Goal: Task Accomplishment & Management: Manage account settings

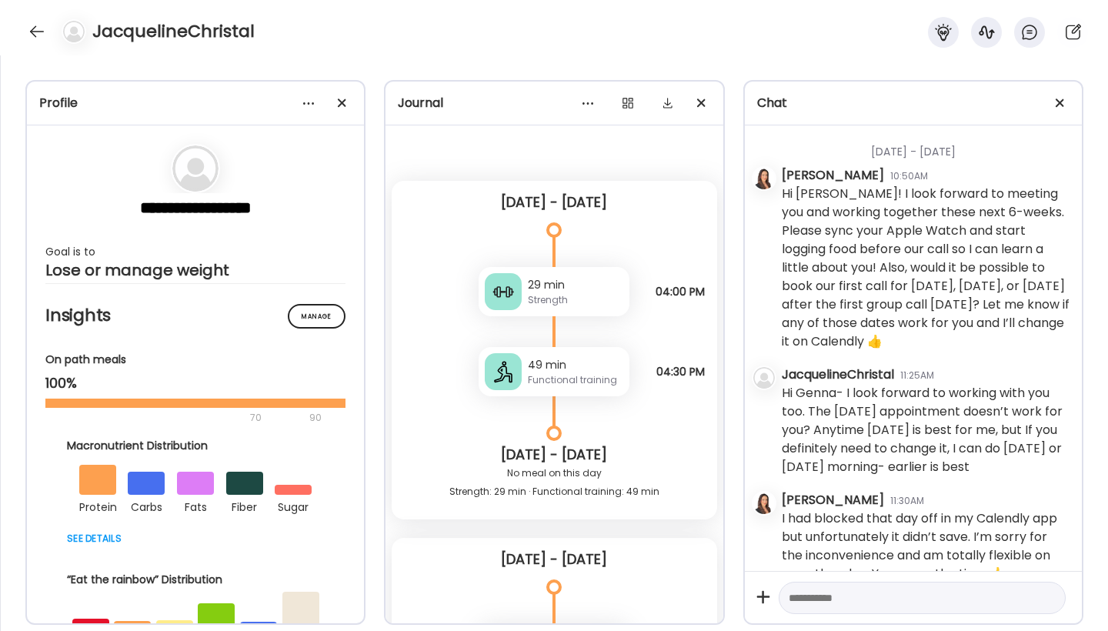
scroll to position [11389, 0]
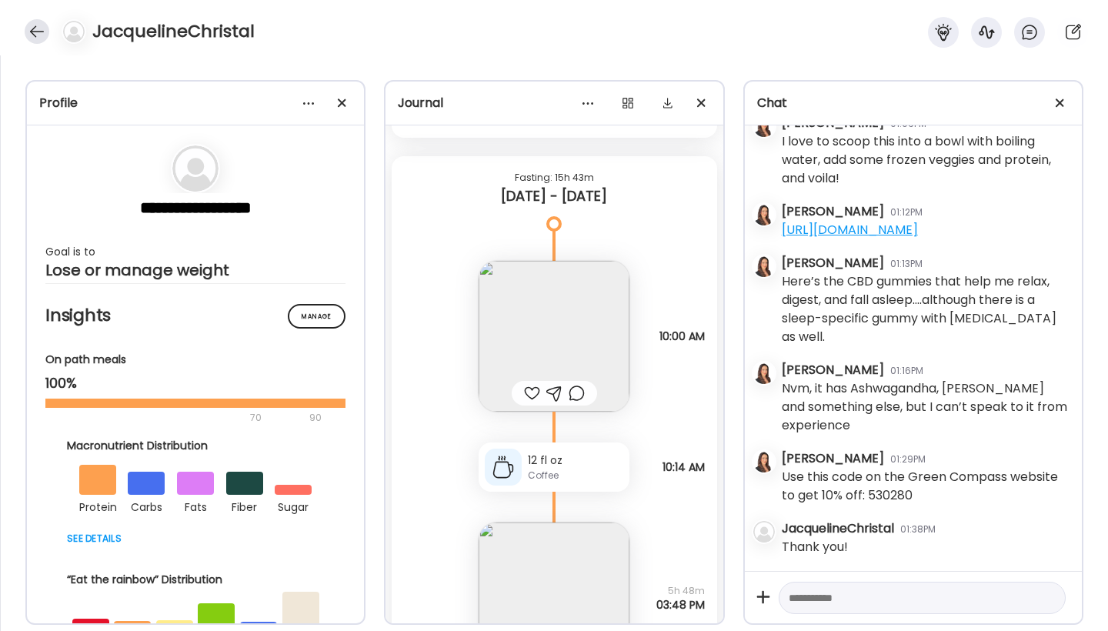
click at [35, 32] on div at bounding box center [37, 31] width 25 height 25
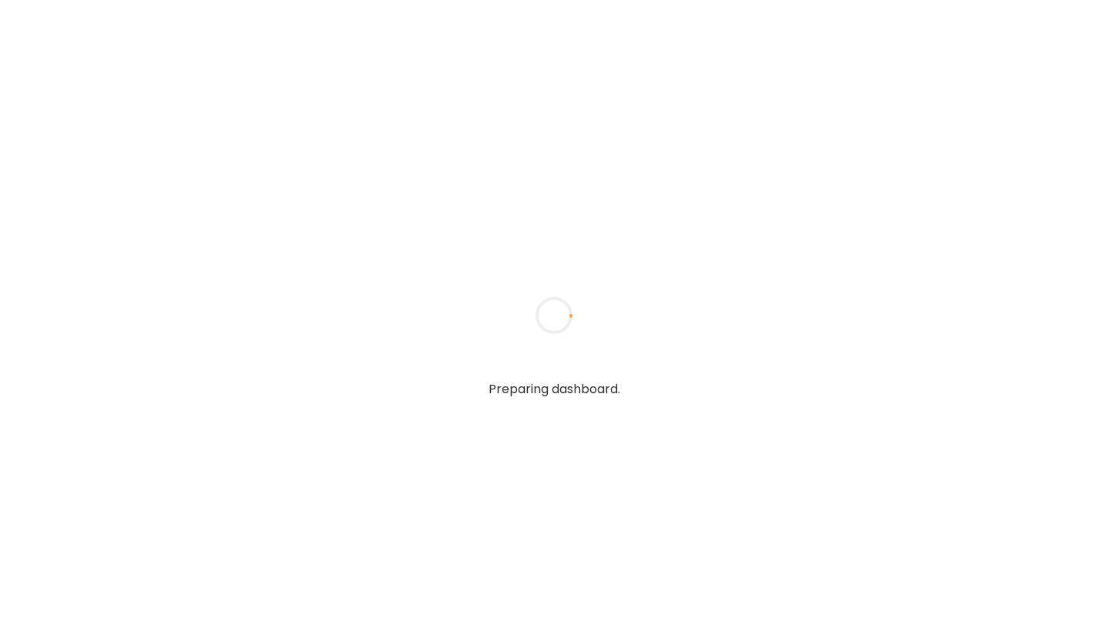
type input "**********"
type textarea "**********"
type input "**********"
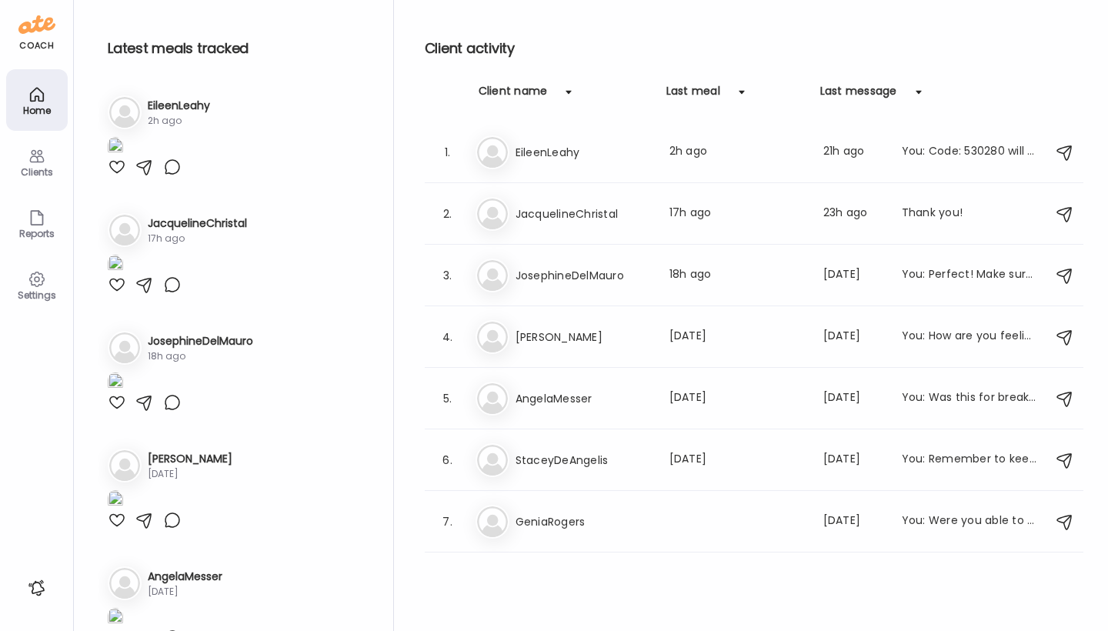
click at [116, 176] on div at bounding box center [117, 167] width 18 height 18
click at [123, 158] on img at bounding box center [115, 147] width 15 height 21
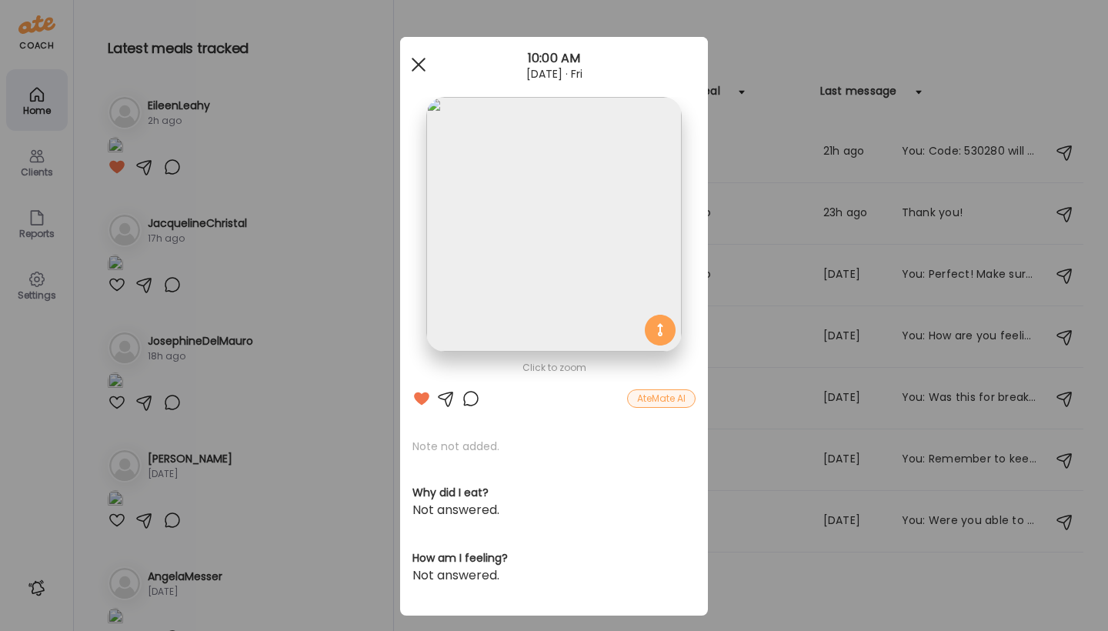
click at [412, 63] on div at bounding box center [418, 64] width 31 height 31
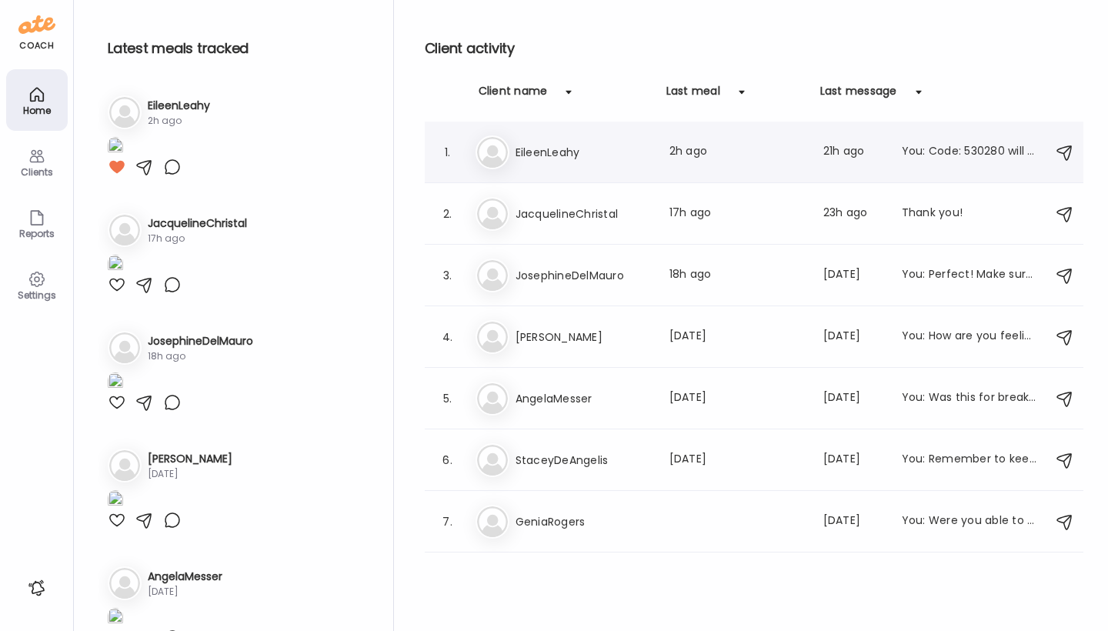
click at [492, 151] on img at bounding box center [492, 152] width 31 height 31
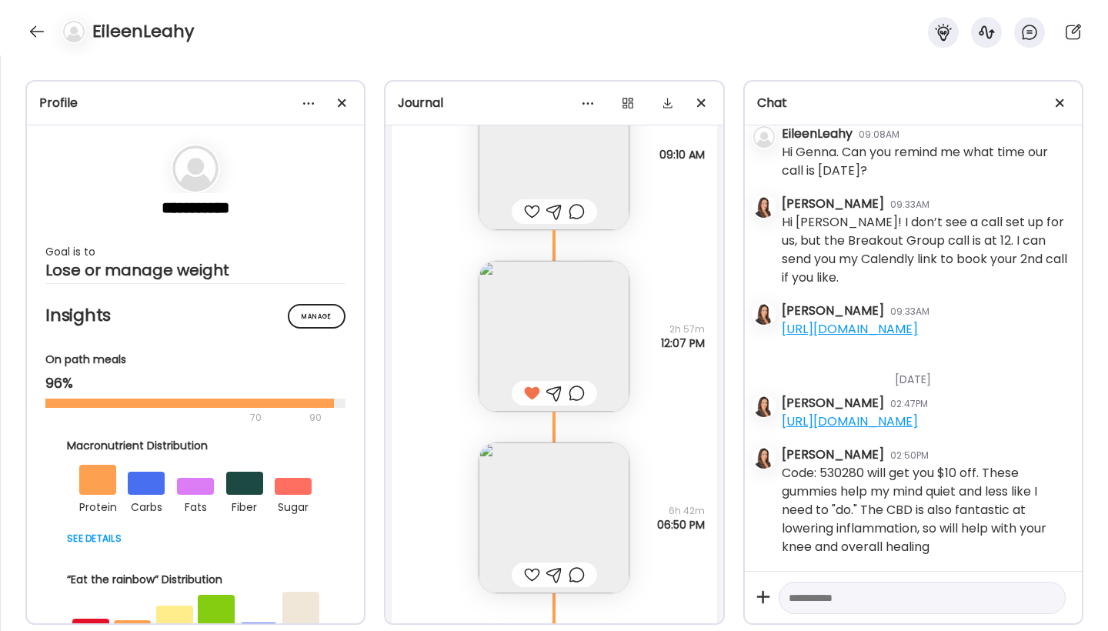
scroll to position [3461, 0]
click at [524, 572] on div at bounding box center [532, 574] width 16 height 18
click at [555, 524] on img at bounding box center [554, 517] width 151 height 151
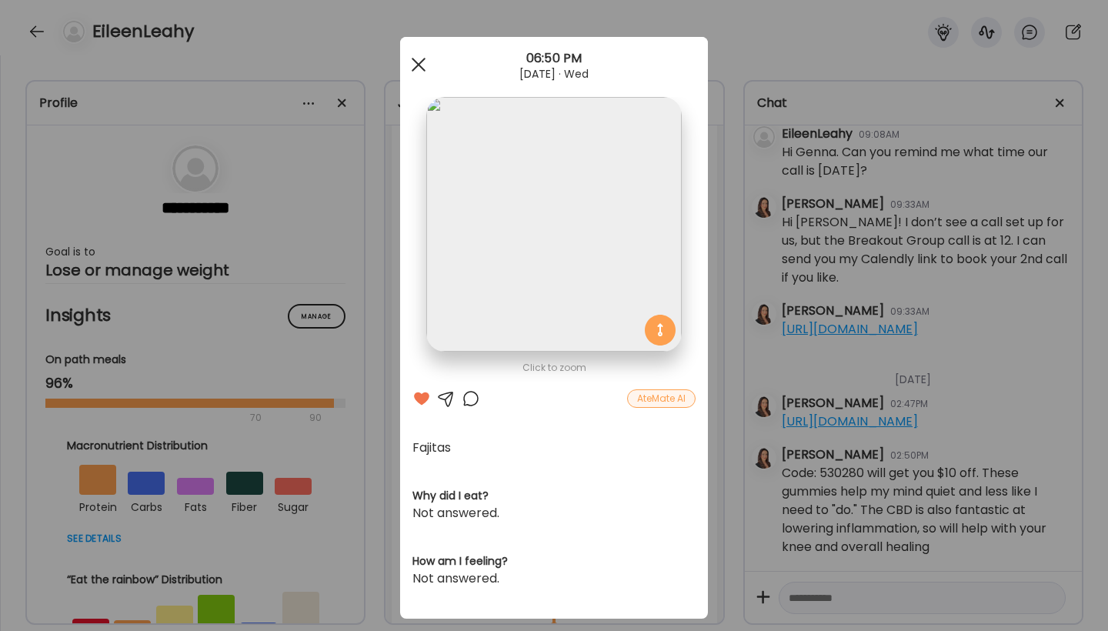
click at [412, 61] on div at bounding box center [418, 64] width 31 height 31
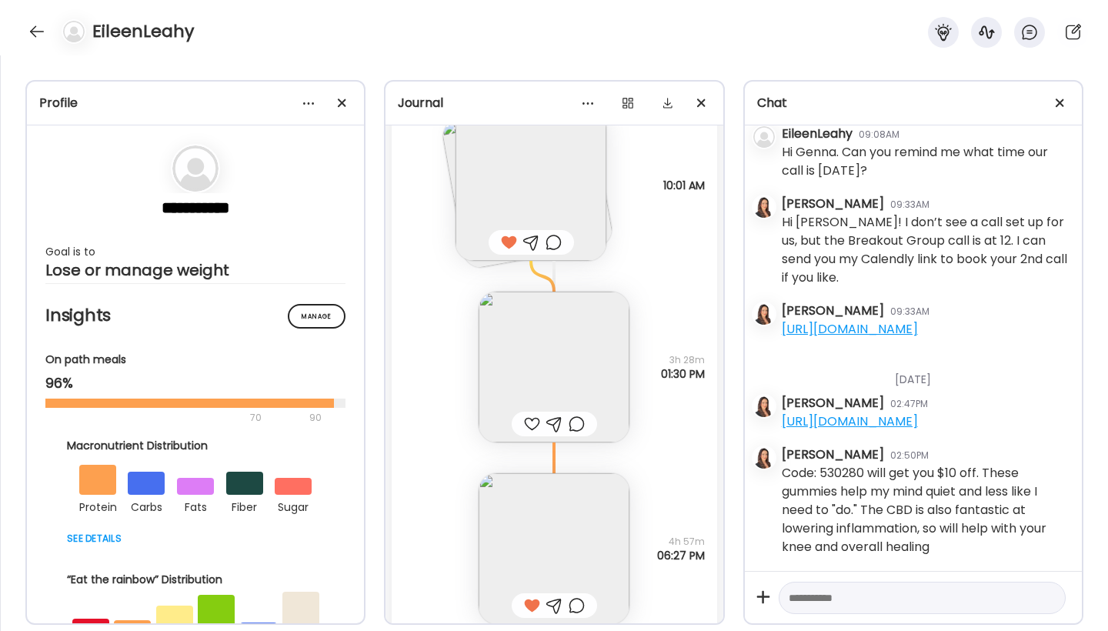
scroll to position [9140, 0]
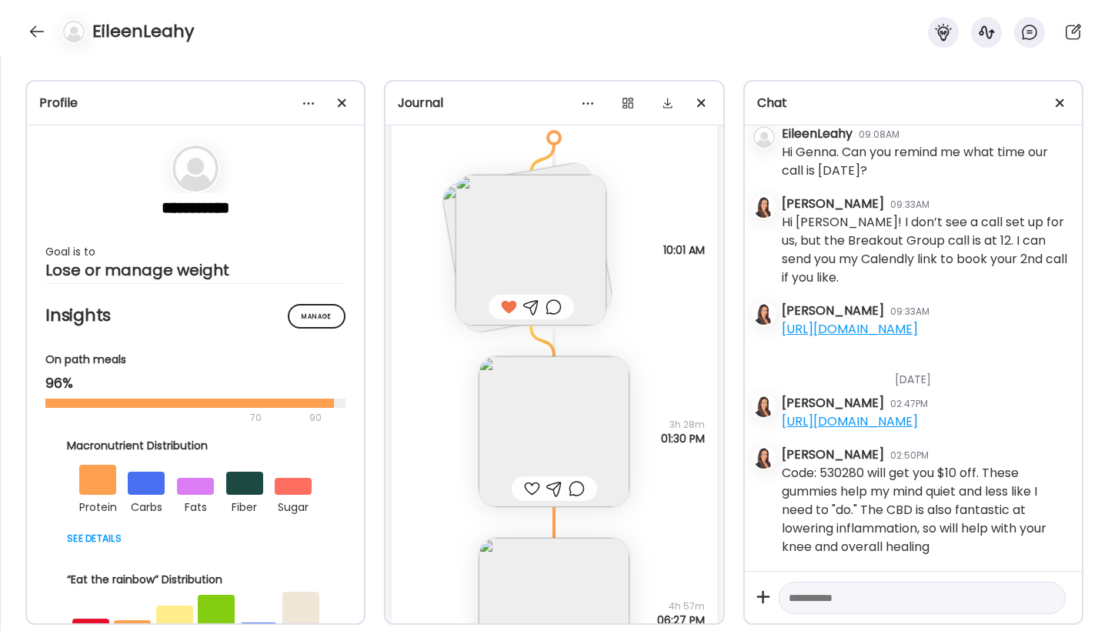
click at [523, 409] on img at bounding box center [554, 431] width 151 height 151
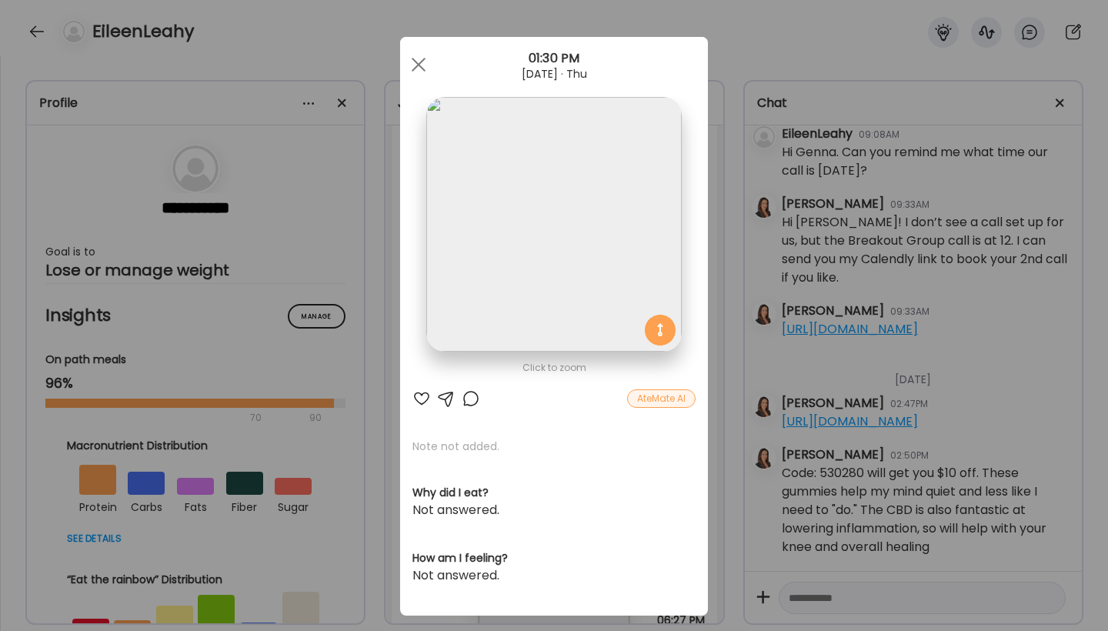
click at [412, 397] on div at bounding box center [421, 398] width 18 height 18
click at [416, 64] on div at bounding box center [418, 64] width 31 height 31
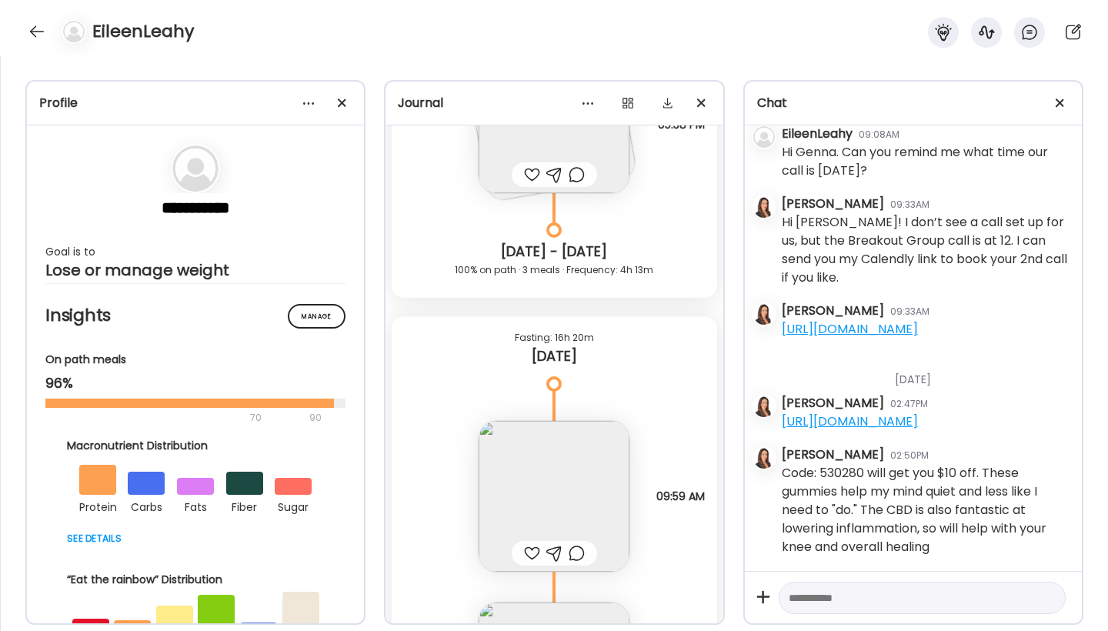
scroll to position [13882, 0]
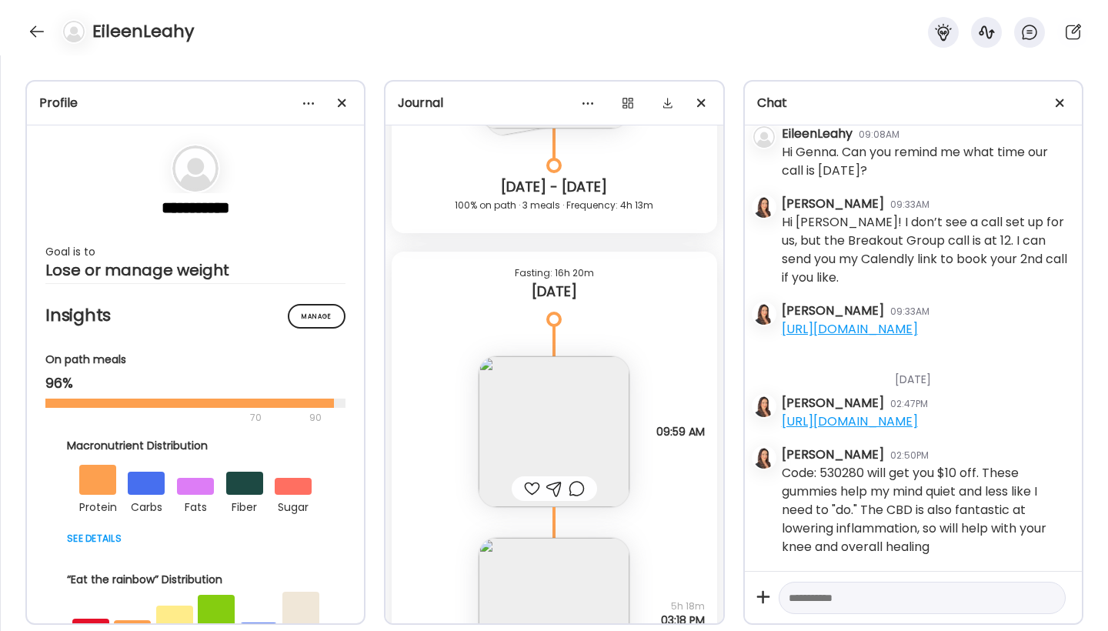
click at [529, 489] on div at bounding box center [532, 488] width 16 height 18
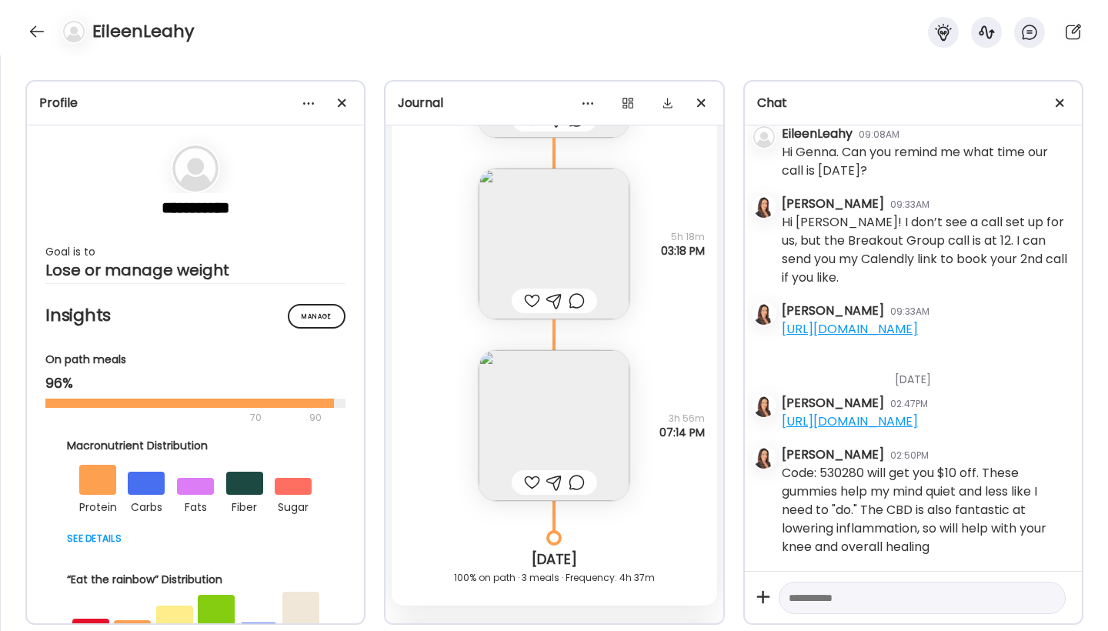
scroll to position [14341, 0]
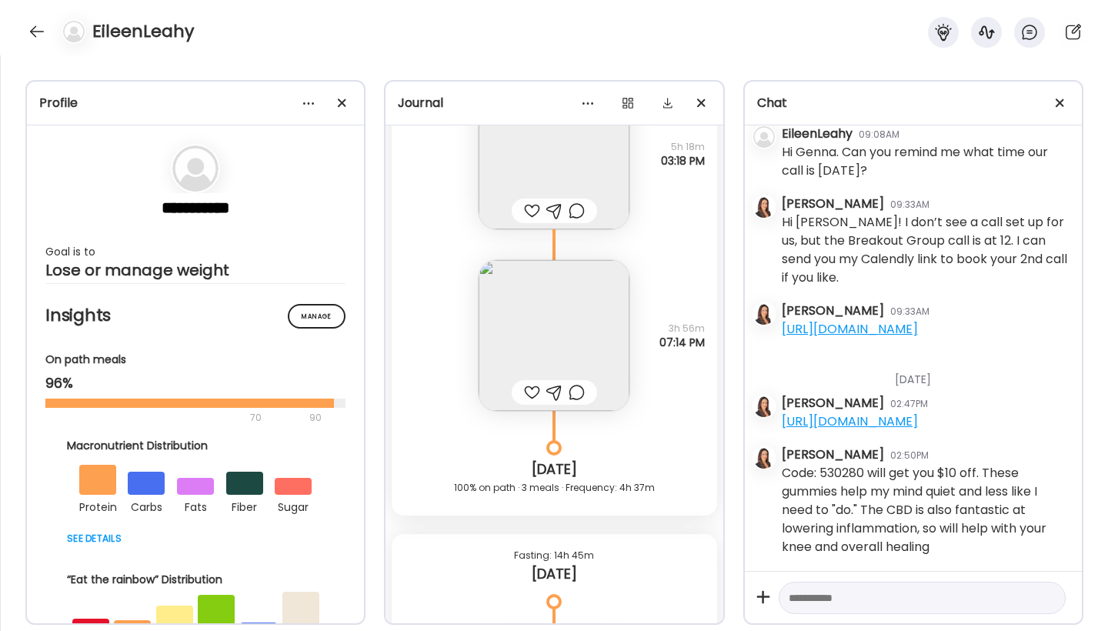
click at [526, 211] on div at bounding box center [532, 211] width 16 height 18
click at [525, 392] on div at bounding box center [532, 392] width 16 height 18
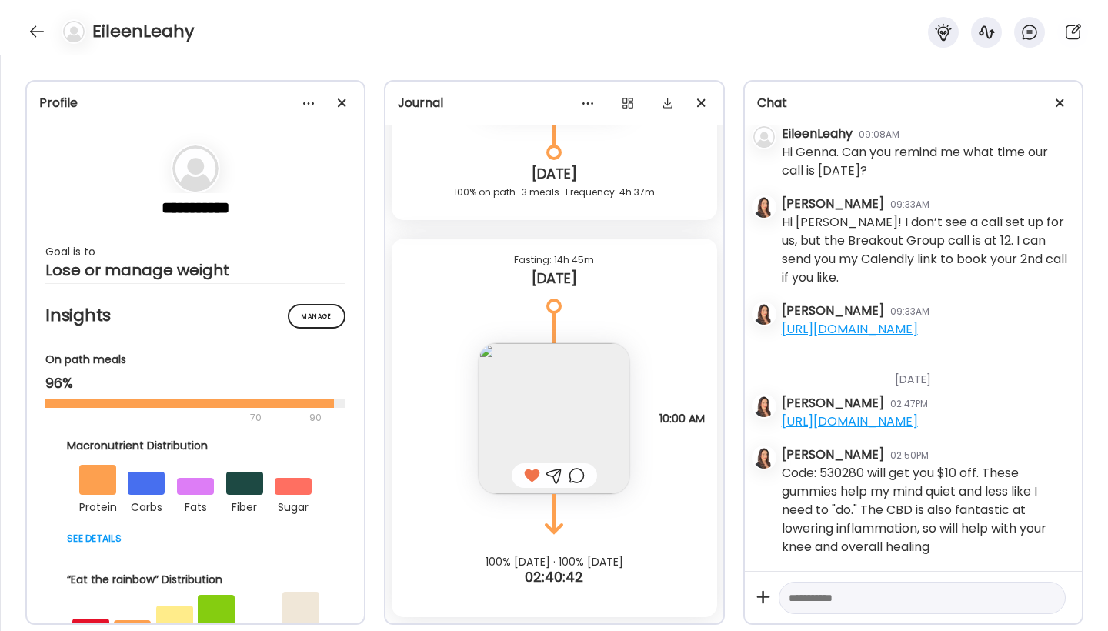
scroll to position [14637, 0]
click at [806, 605] on textarea at bounding box center [908, 598] width 239 height 18
type textarea "**********"
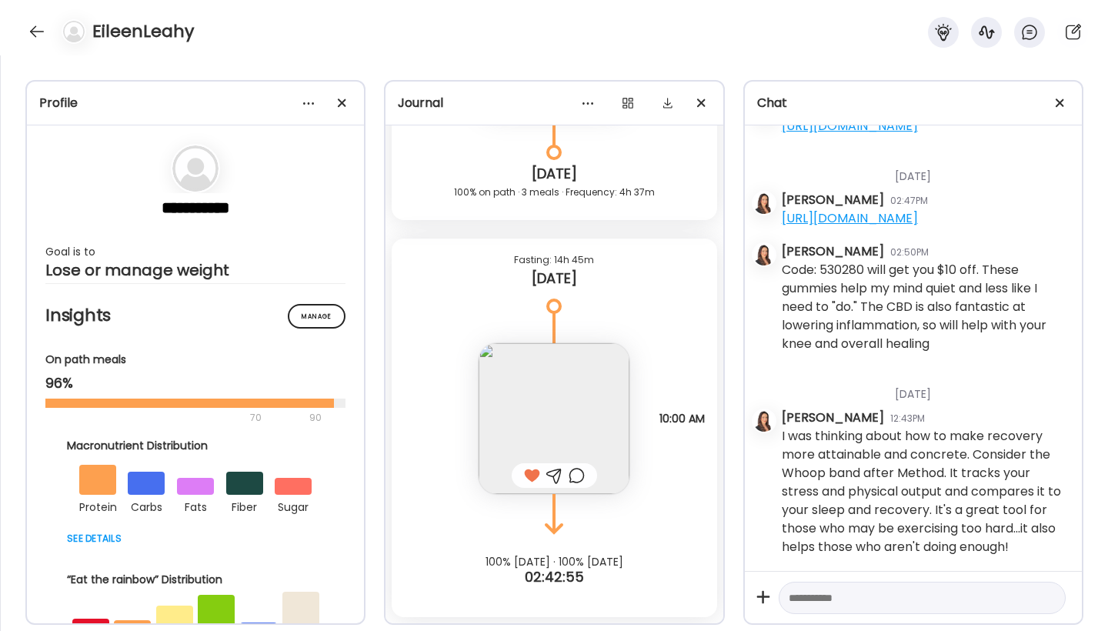
scroll to position [3664, 0]
click at [32, 38] on div at bounding box center [37, 31] width 25 height 25
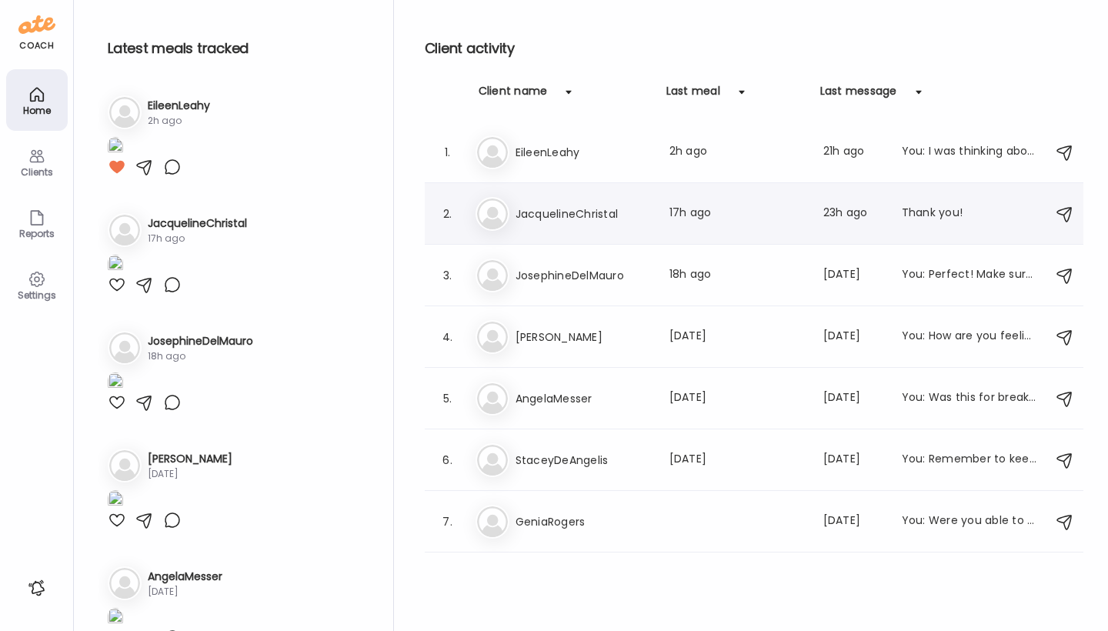
click at [488, 216] on img at bounding box center [492, 213] width 31 height 31
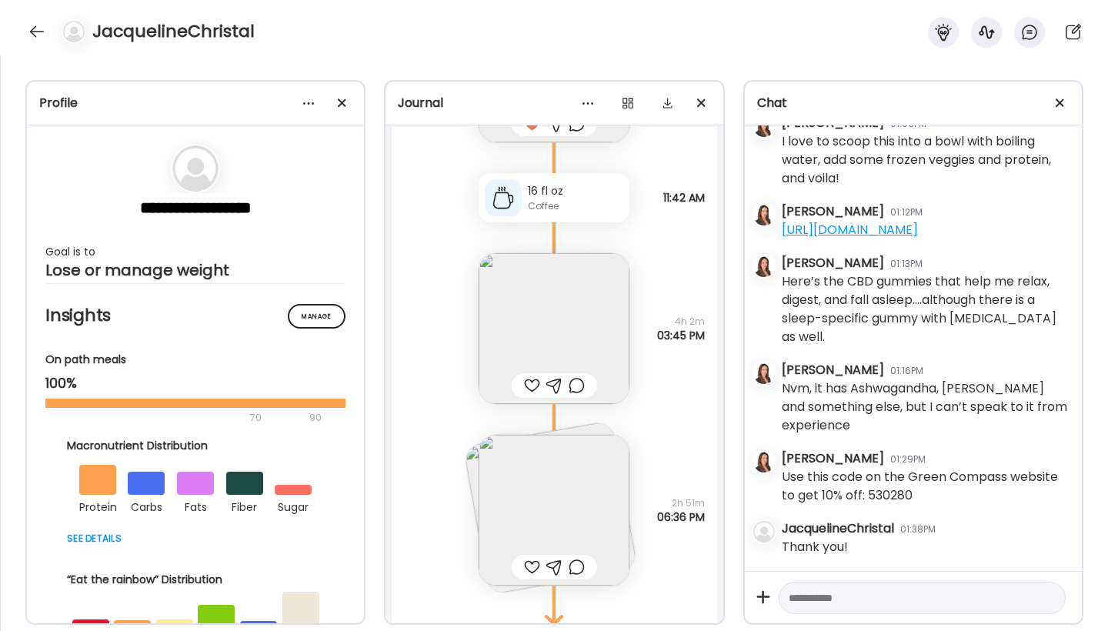
scroll to position [17024, 0]
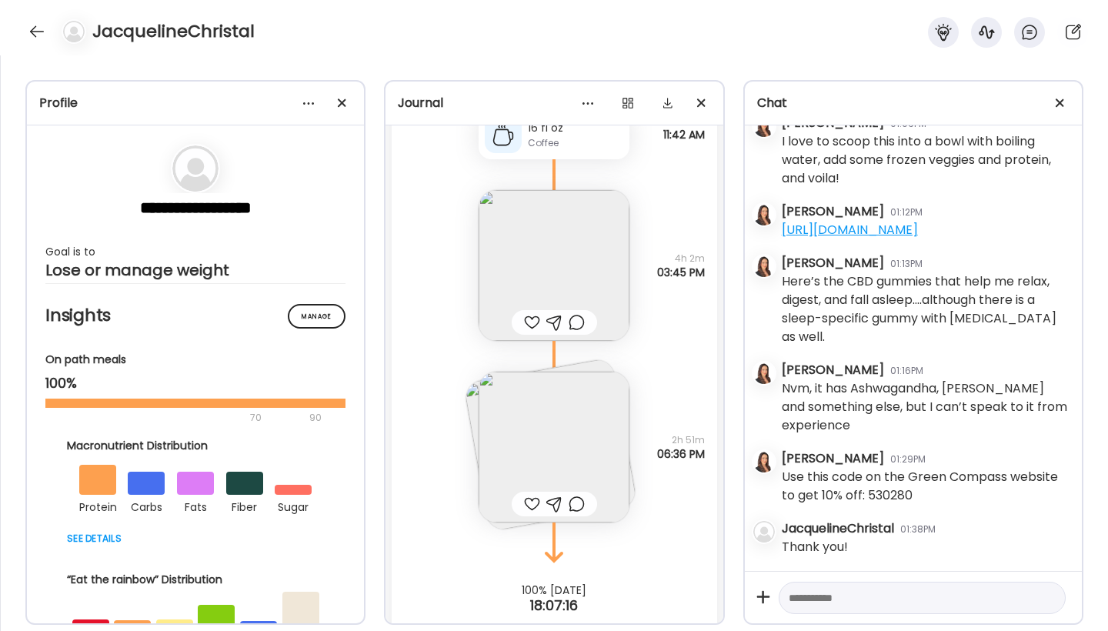
click at [529, 322] on div at bounding box center [532, 322] width 16 height 18
click at [545, 278] on img at bounding box center [554, 265] width 151 height 151
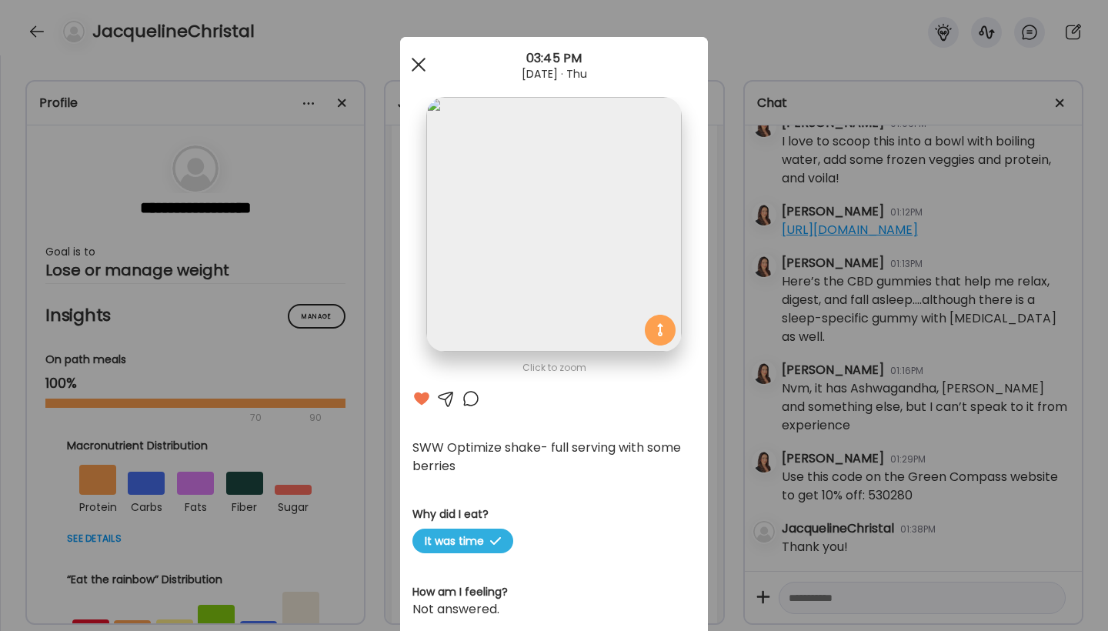
click at [409, 55] on div at bounding box center [418, 64] width 31 height 31
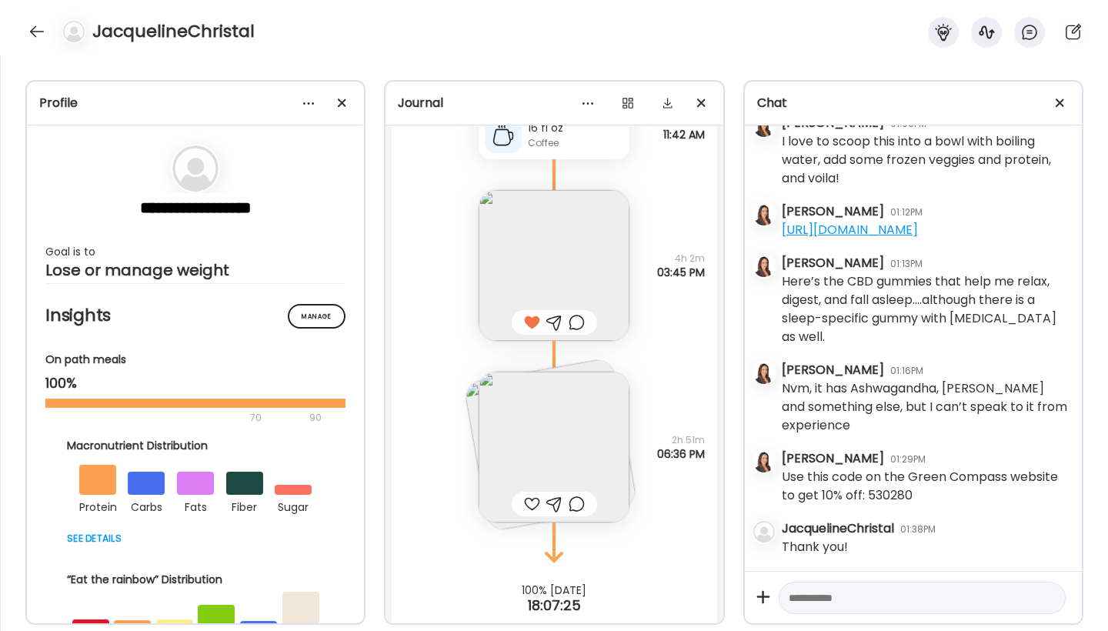
click at [575, 400] on img at bounding box center [554, 447] width 151 height 151
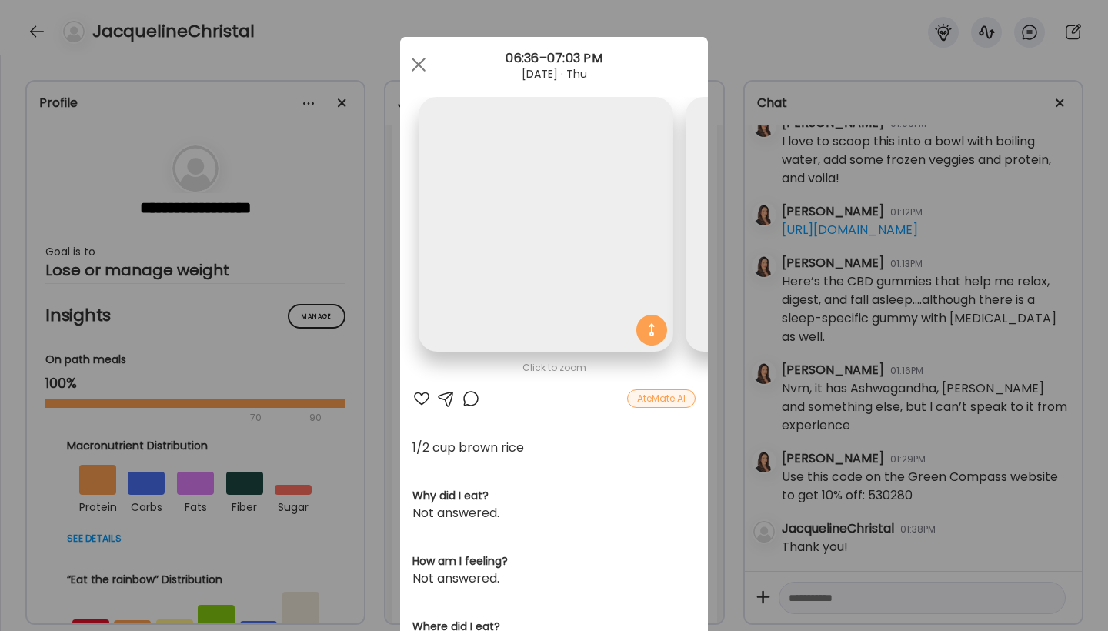
scroll to position [0, 251]
click at [407, 241] on img at bounding box center [295, 224] width 255 height 255
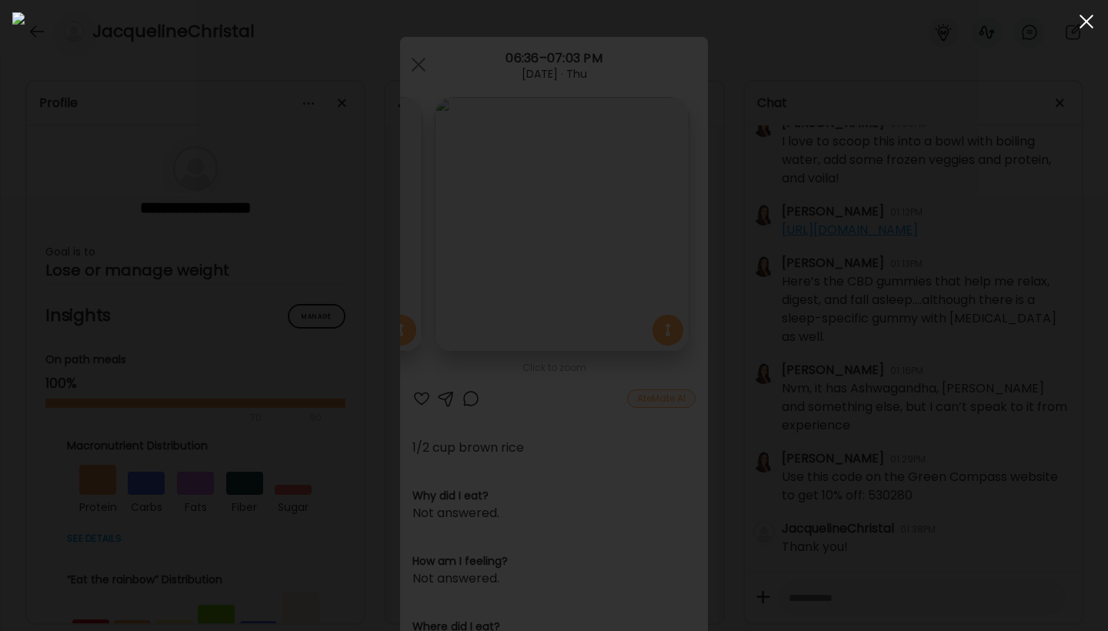
click at [1089, 22] on div at bounding box center [1086, 21] width 31 height 31
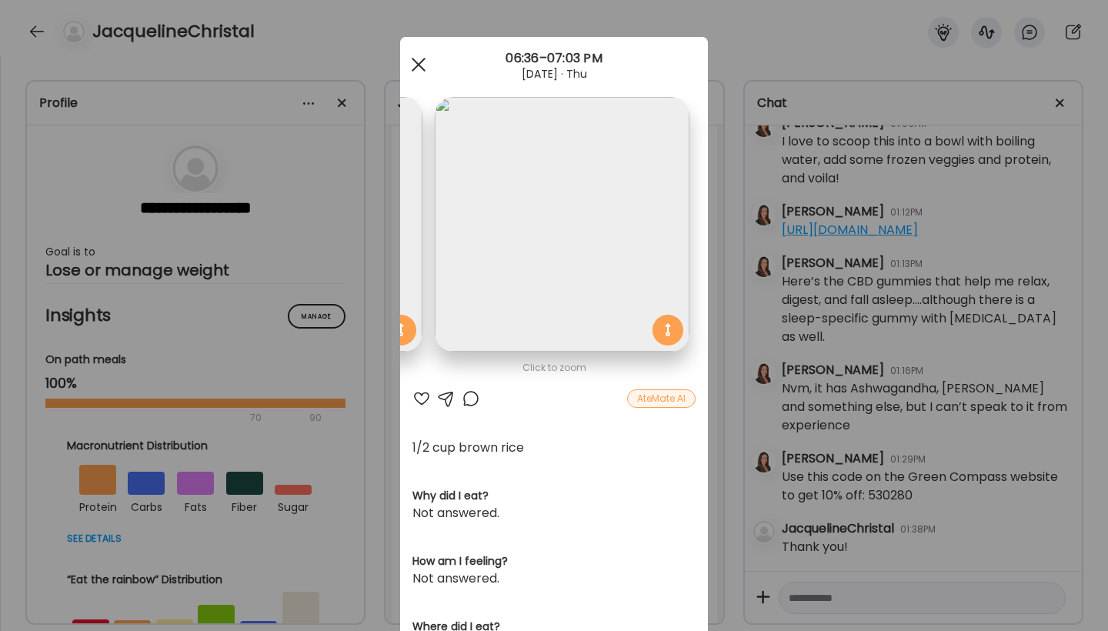
click at [418, 59] on span at bounding box center [419, 65] width 14 height 14
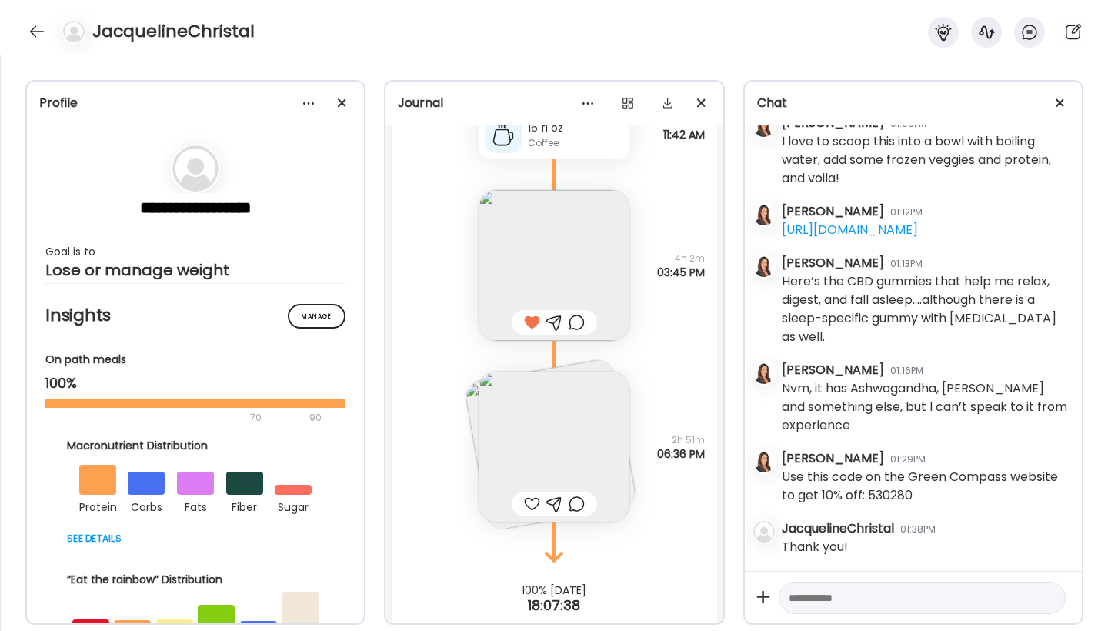
click at [526, 502] on div at bounding box center [532, 504] width 16 height 18
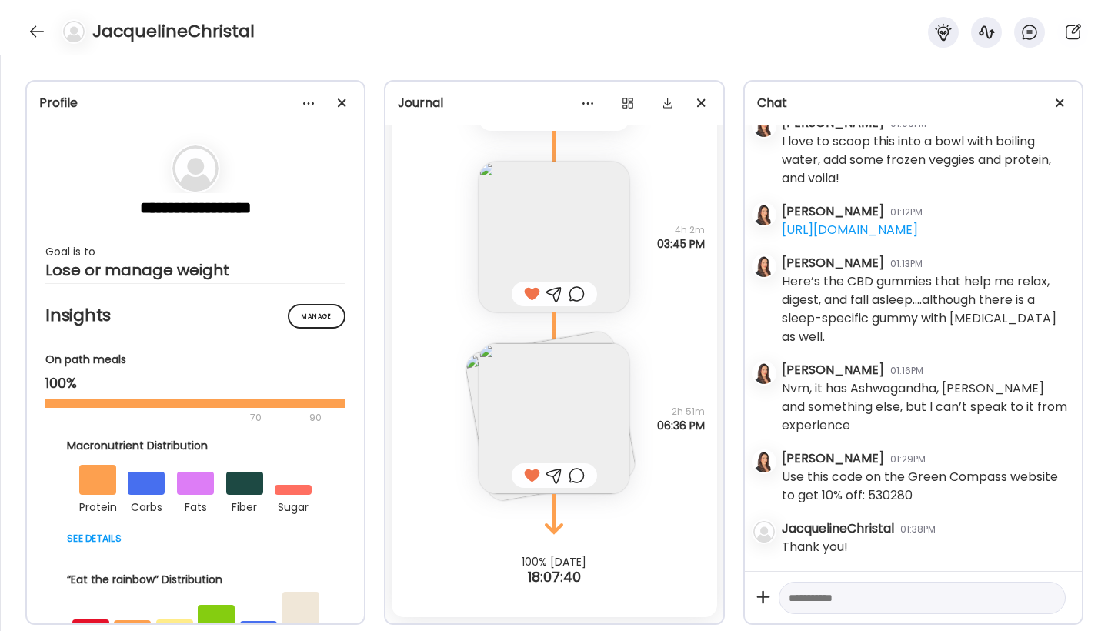
scroll to position [17053, 0]
click at [799, 599] on textarea at bounding box center [908, 598] width 239 height 18
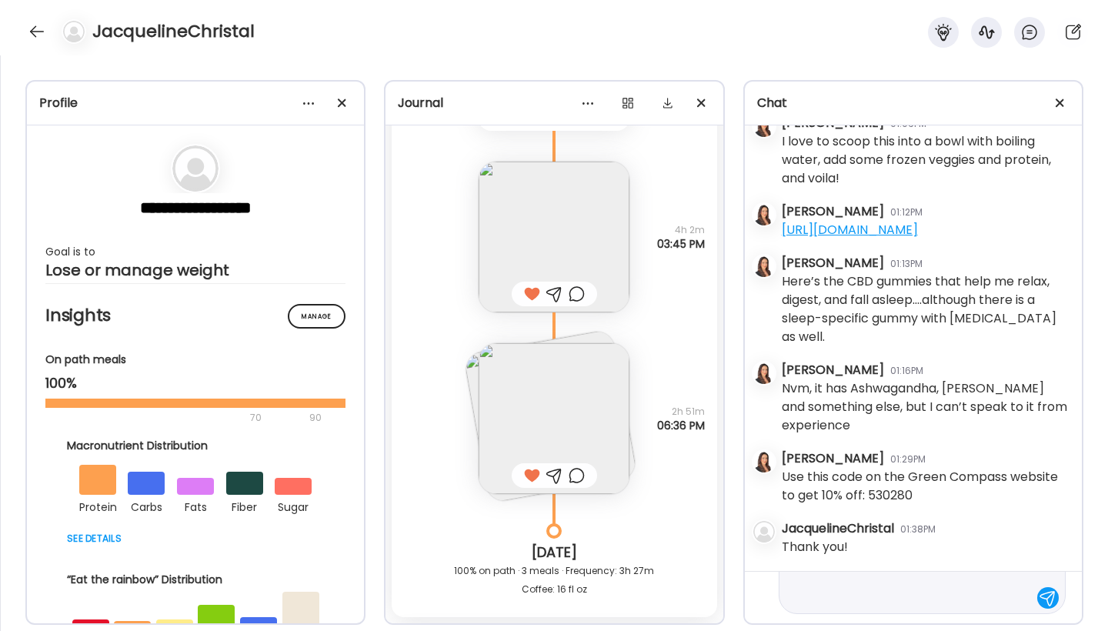
scroll to position [110, 0]
type textarea "**********"
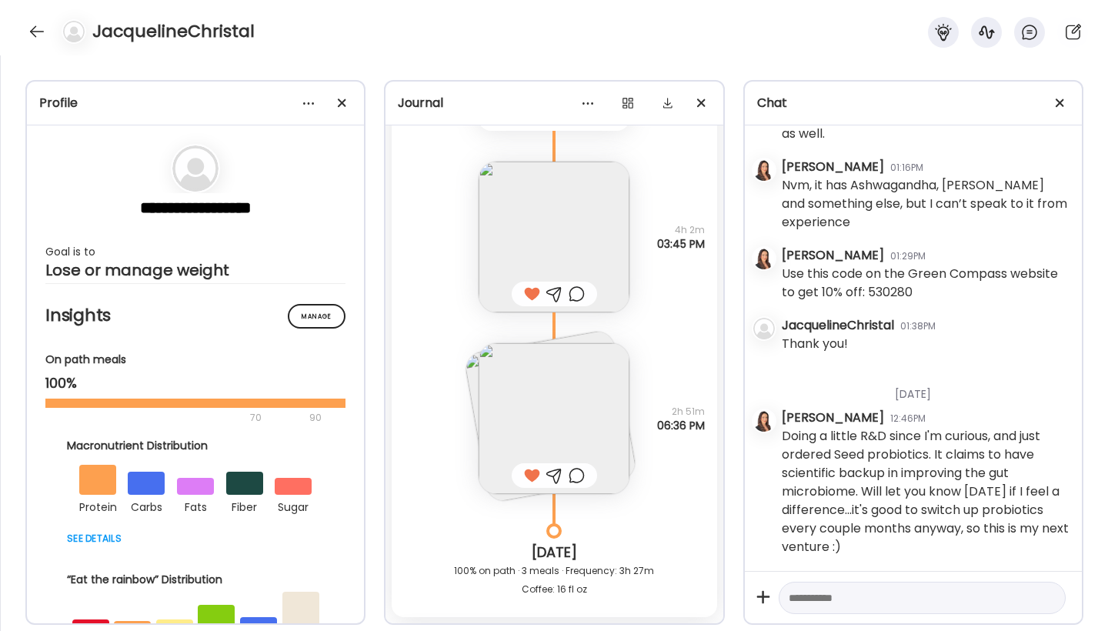
scroll to position [11592, 0]
click at [829, 589] on textarea at bounding box center [908, 598] width 239 height 18
type textarea "*"
type textarea "**********"
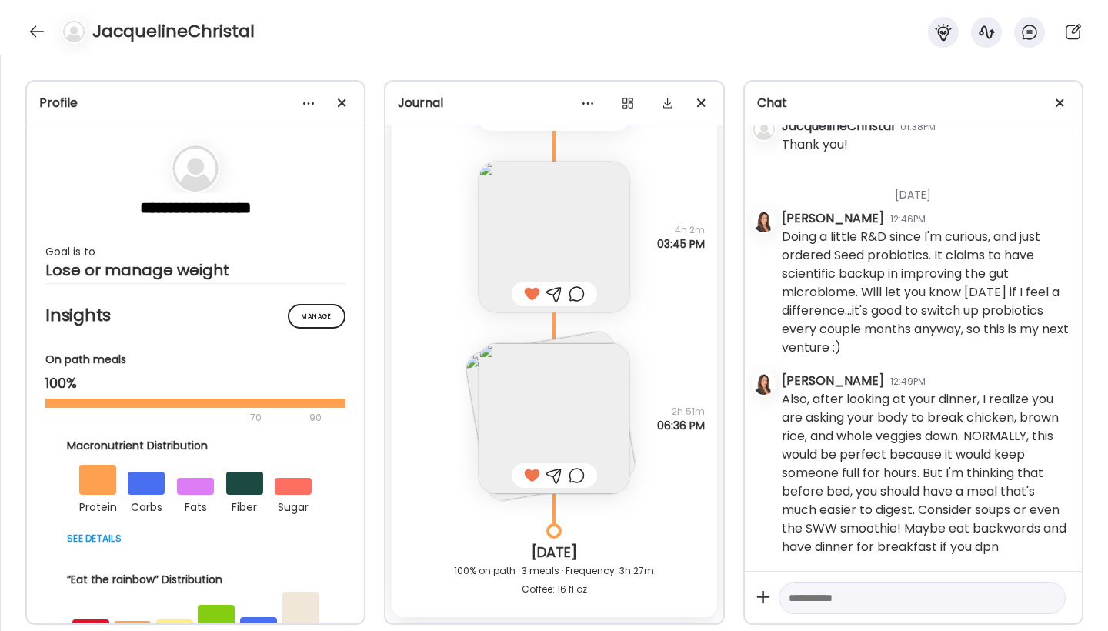
scroll to position [11809, 0]
click at [850, 597] on textarea at bounding box center [908, 598] width 239 height 18
type textarea "**********"
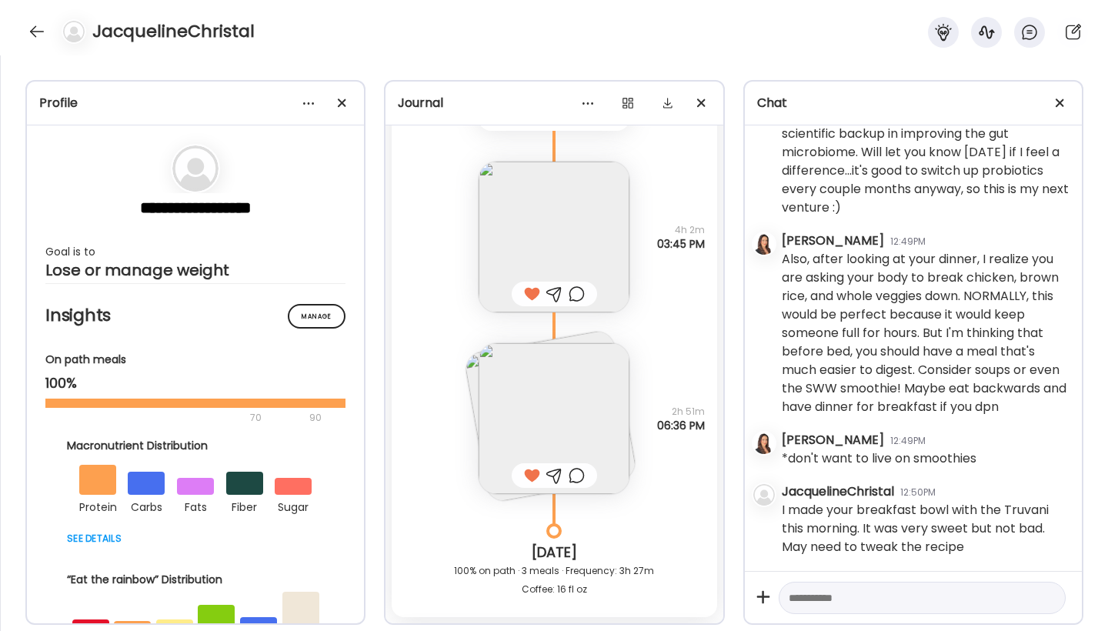
scroll to position [11950, 0]
click at [813, 603] on textarea at bounding box center [908, 598] width 239 height 18
type textarea "**********"
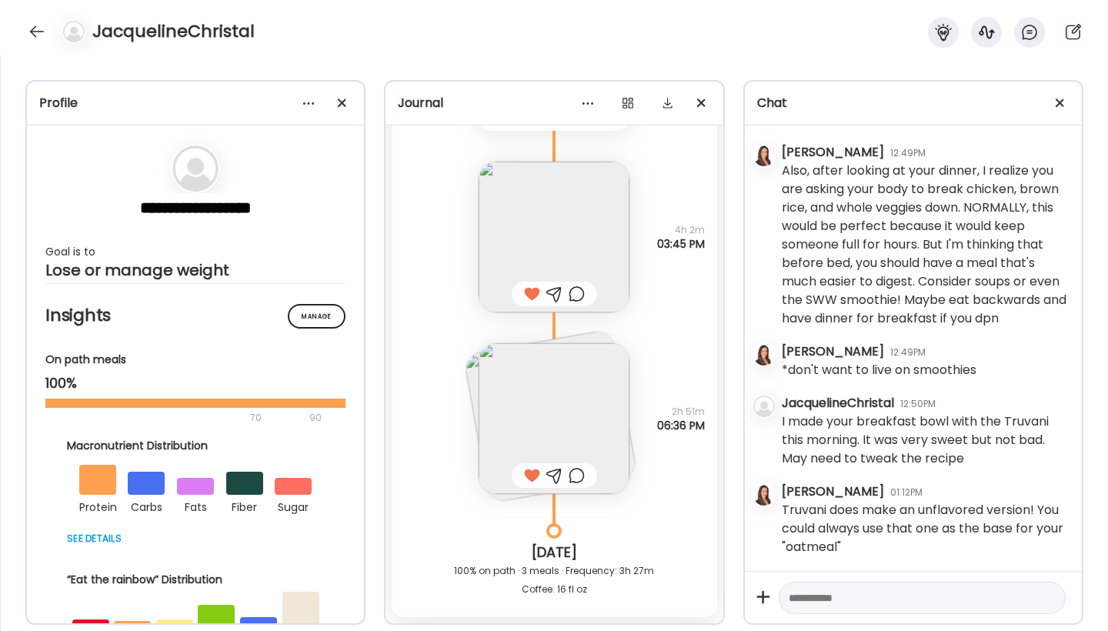
scroll to position [12038, 0]
click at [38, 32] on div at bounding box center [37, 31] width 25 height 25
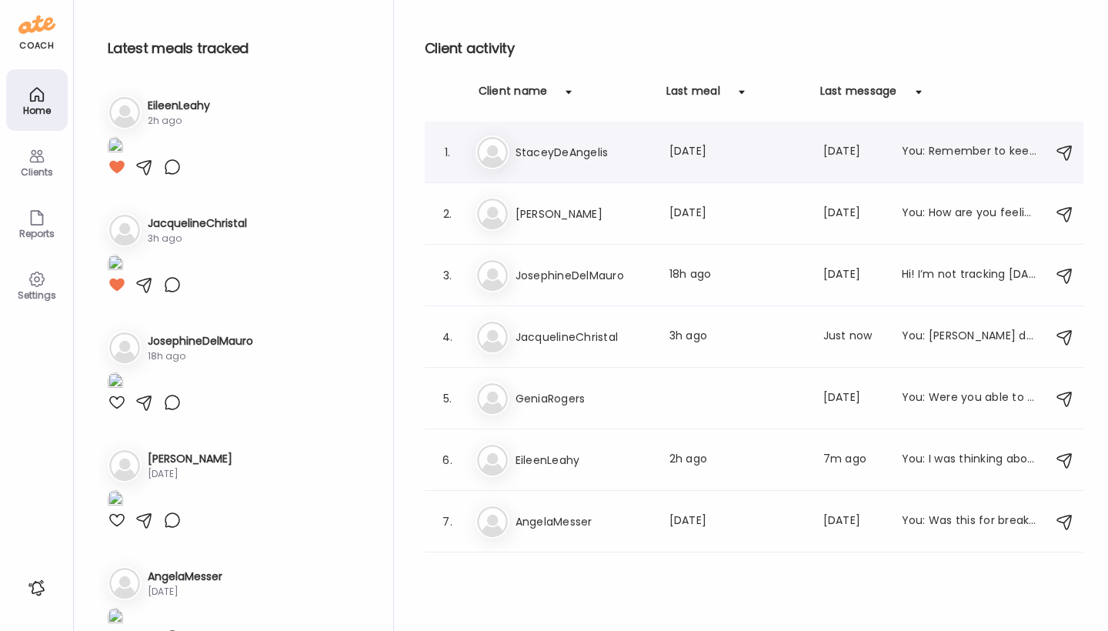
click at [496, 146] on img at bounding box center [492, 152] width 31 height 31
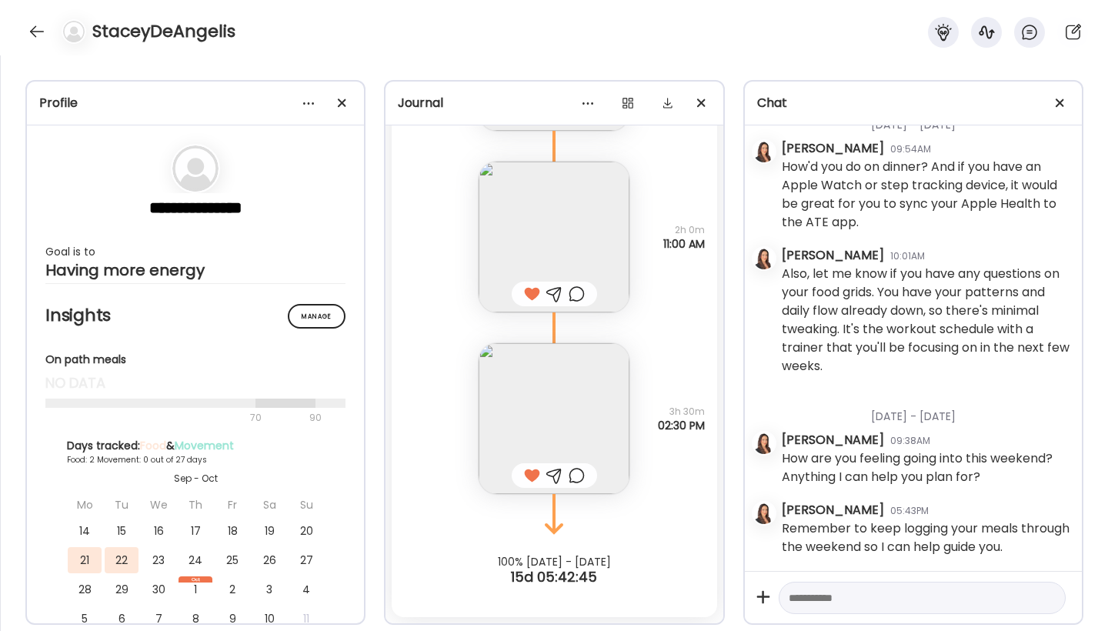
scroll to position [638, 0]
click at [35, 35] on div at bounding box center [37, 31] width 25 height 25
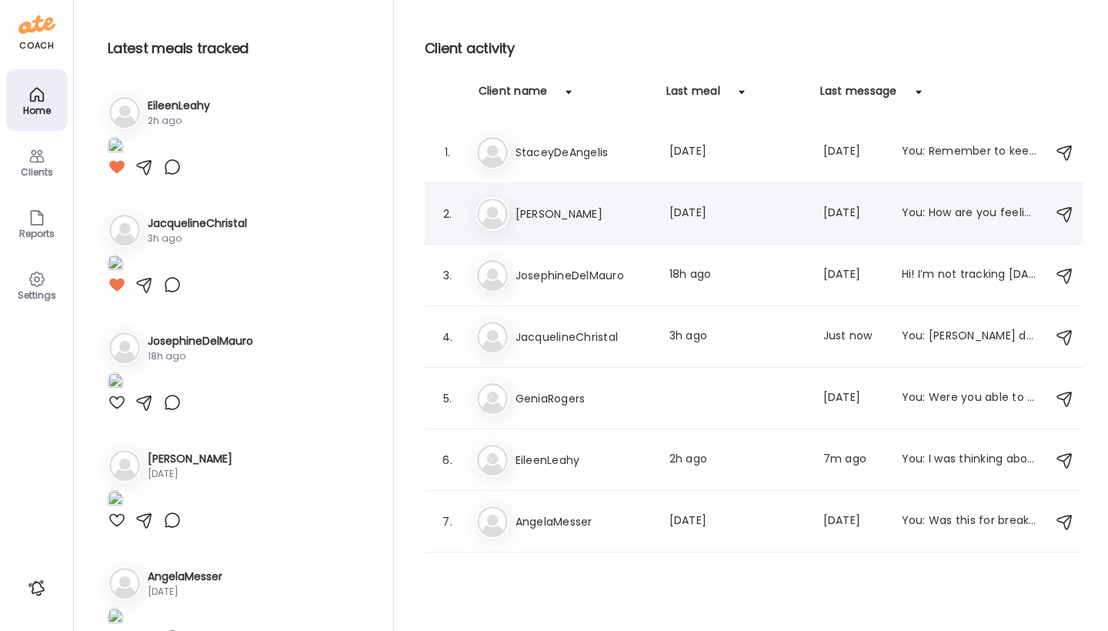
click at [501, 214] on img at bounding box center [492, 213] width 31 height 31
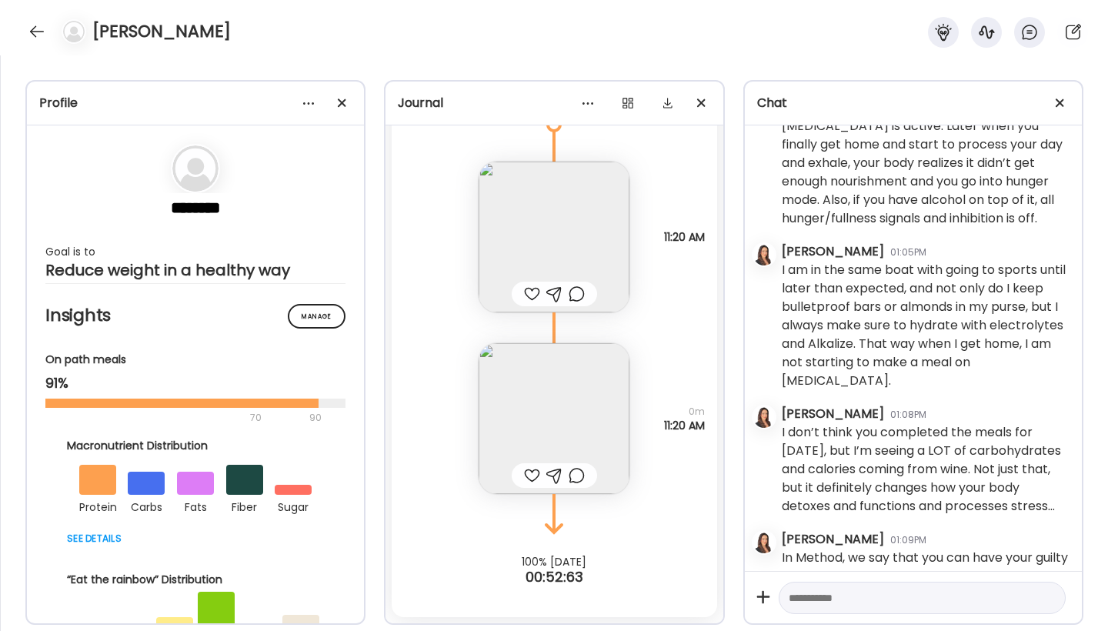
scroll to position [11276, 0]
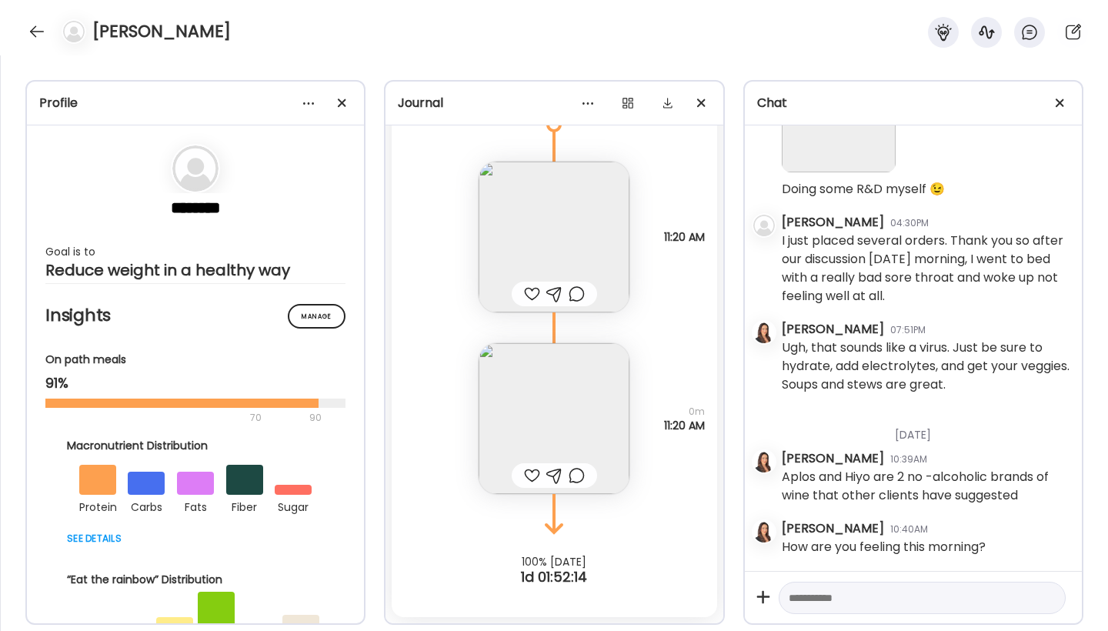
click at [524, 475] on div at bounding box center [532, 475] width 16 height 18
click at [526, 296] on div at bounding box center [532, 294] width 16 height 18
click at [543, 248] on img at bounding box center [554, 237] width 151 height 151
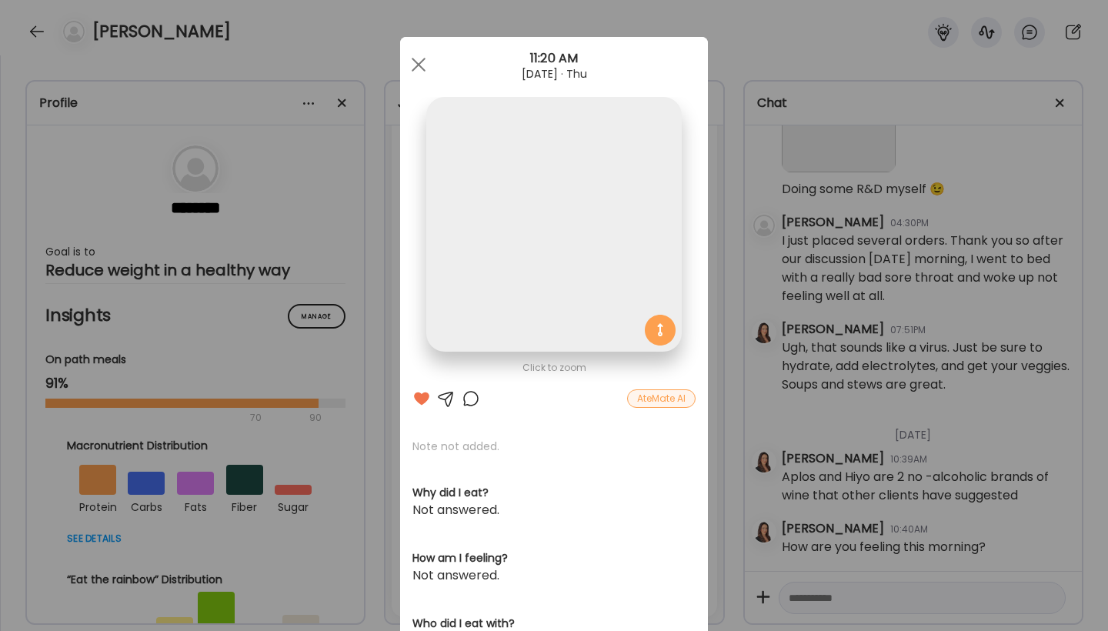
scroll to position [0, 0]
click at [413, 63] on div at bounding box center [418, 64] width 31 height 31
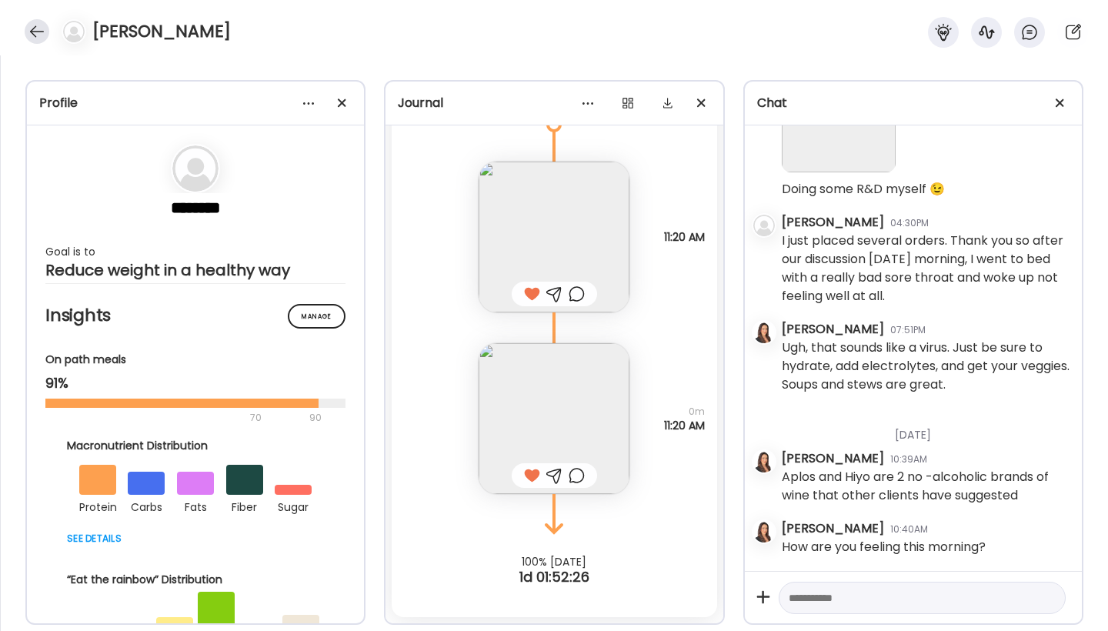
click at [29, 35] on div at bounding box center [37, 31] width 25 height 25
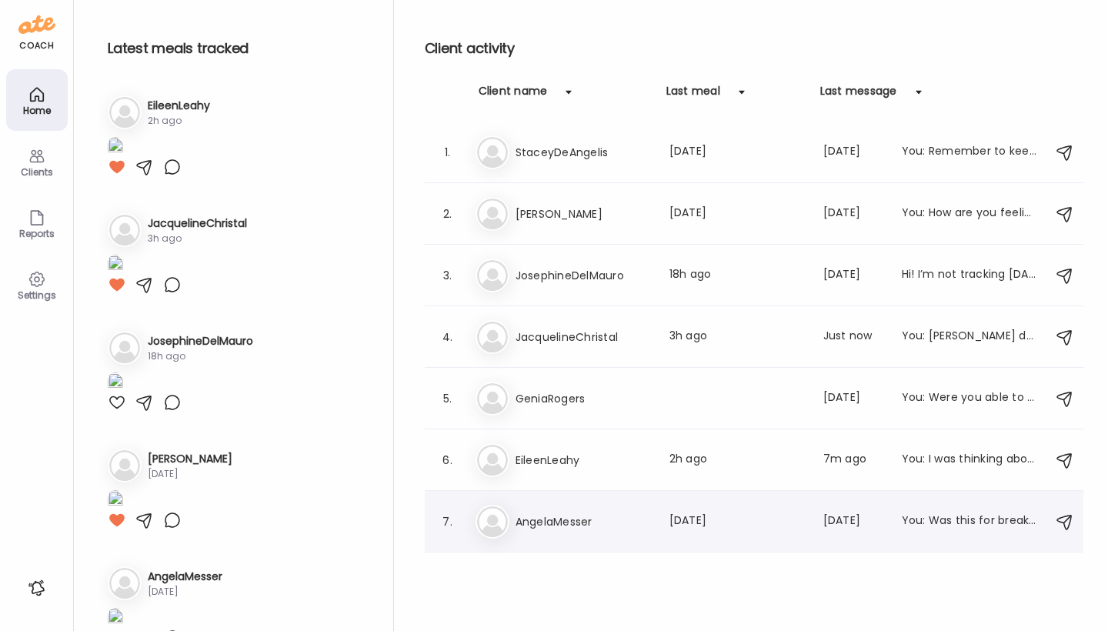
click at [499, 515] on img at bounding box center [492, 521] width 31 height 31
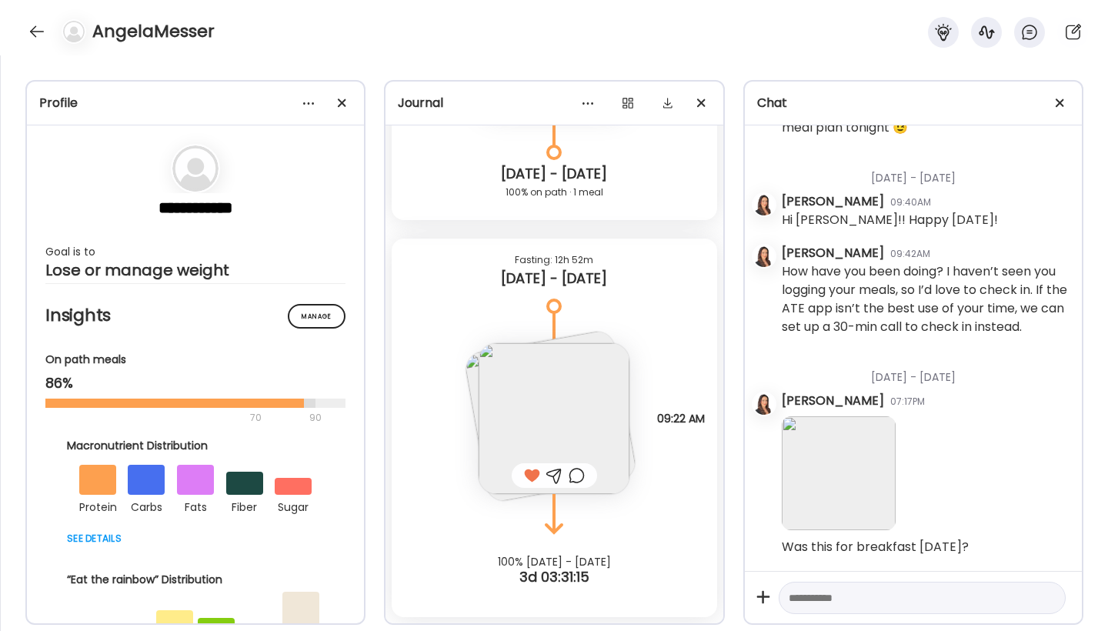
scroll to position [1383, 0]
click at [35, 28] on div at bounding box center [37, 31] width 25 height 25
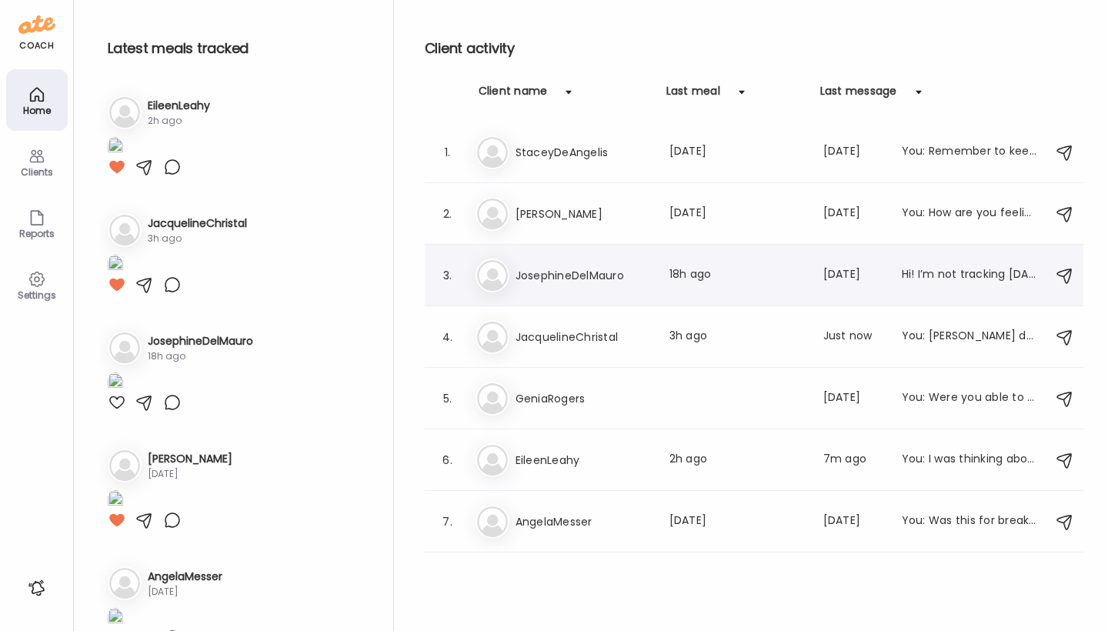
click at [491, 284] on img at bounding box center [492, 275] width 31 height 31
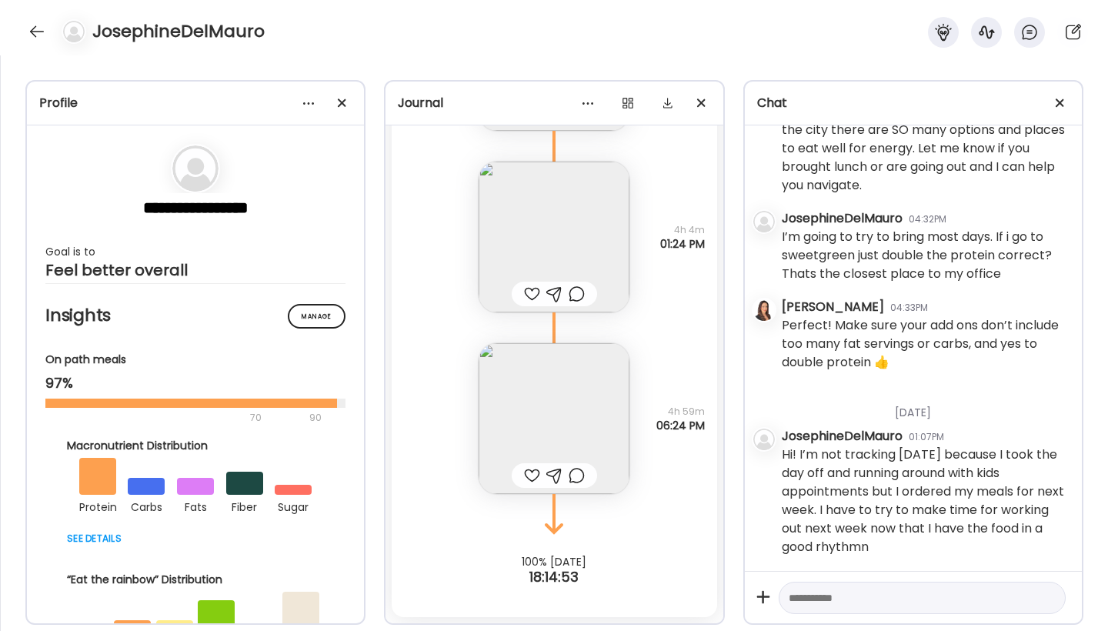
scroll to position [5906, 0]
click at [529, 475] on div at bounding box center [532, 475] width 16 height 18
click at [805, 600] on textarea at bounding box center [908, 598] width 239 height 18
type textarea "*"
type textarea "**********"
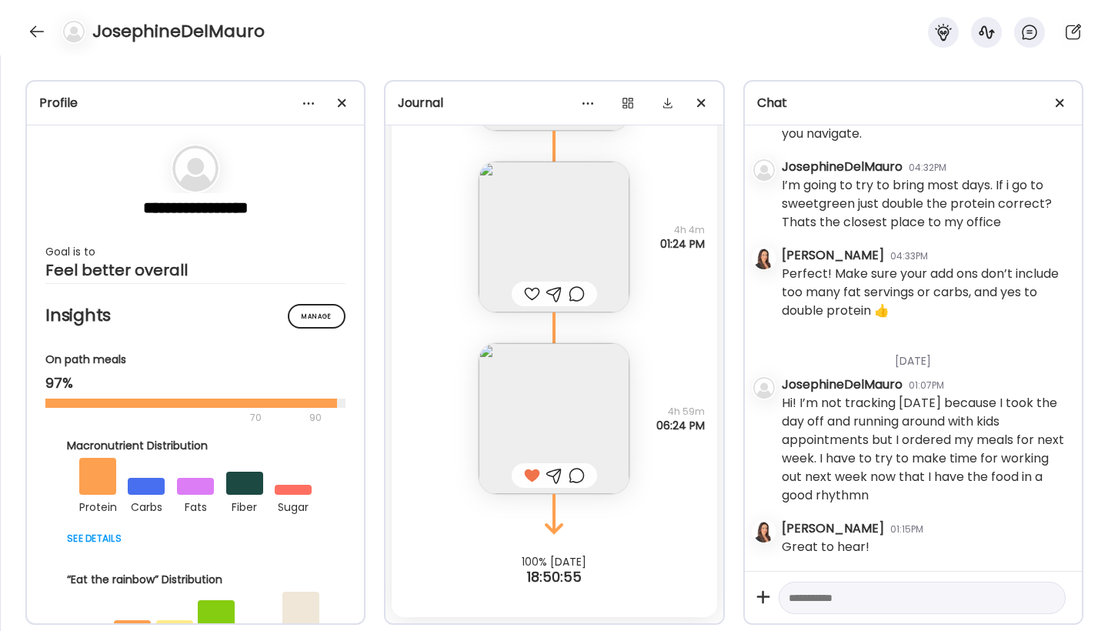
scroll to position [5957, 0]
click at [850, 599] on textarea at bounding box center [908, 598] width 239 height 18
type textarea "**********"
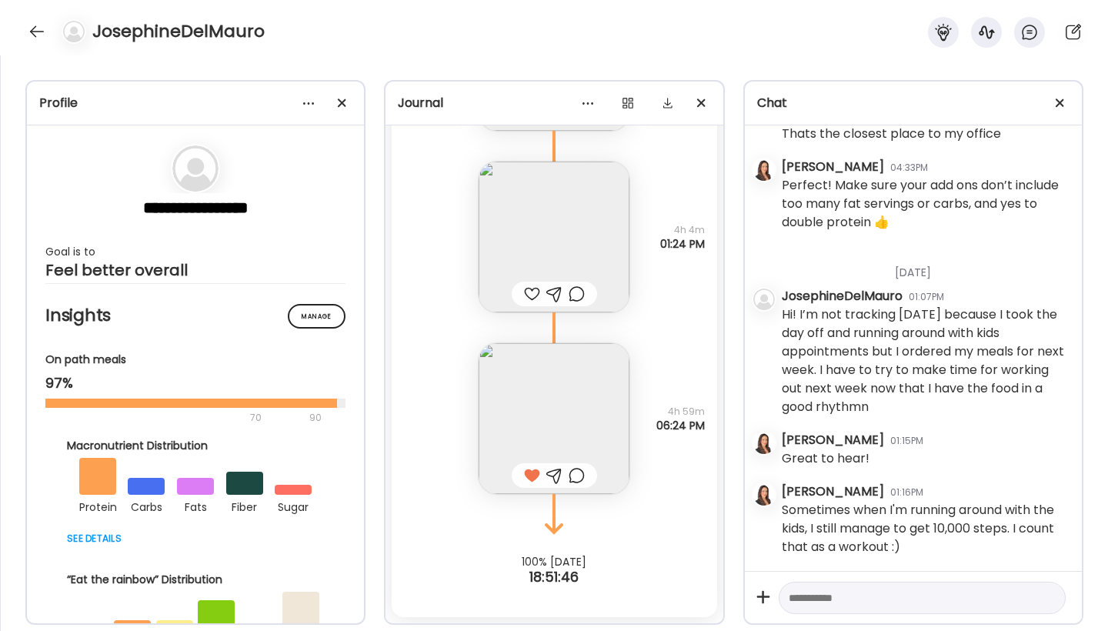
scroll to position [6046, 0]
click at [882, 600] on textarea at bounding box center [908, 598] width 239 height 18
type textarea "**********"
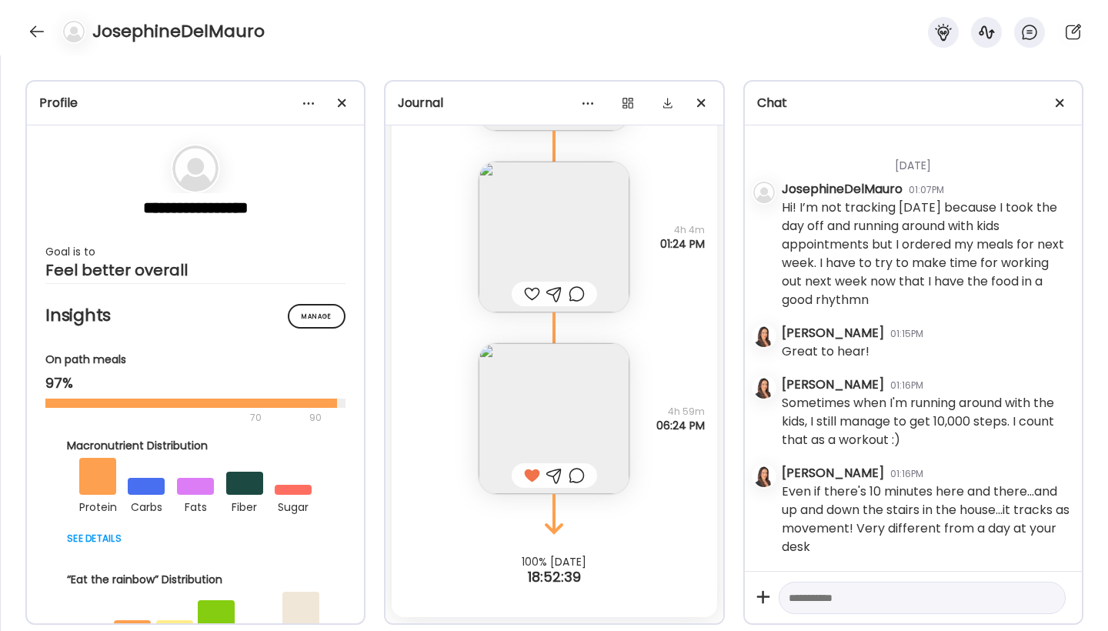
scroll to position [6152, 0]
click at [527, 290] on div at bounding box center [532, 294] width 16 height 18
click at [643, 332] on div "Note not added Questions not answered 4h 59m 06:24 PM" at bounding box center [554, 403] width 325 height 182
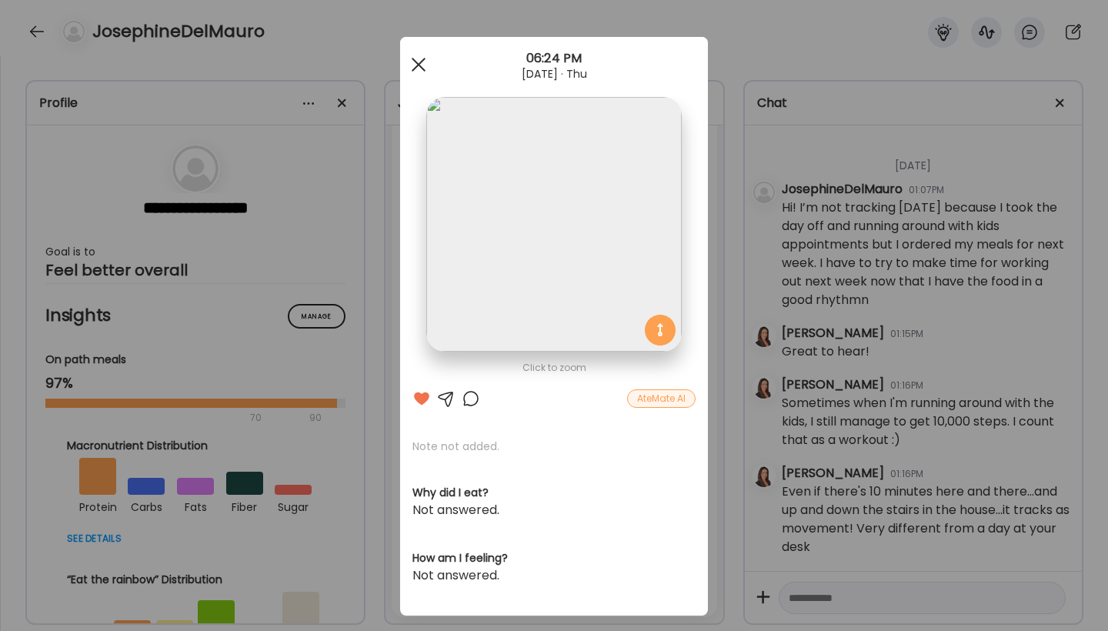
click at [410, 70] on div at bounding box center [418, 64] width 31 height 31
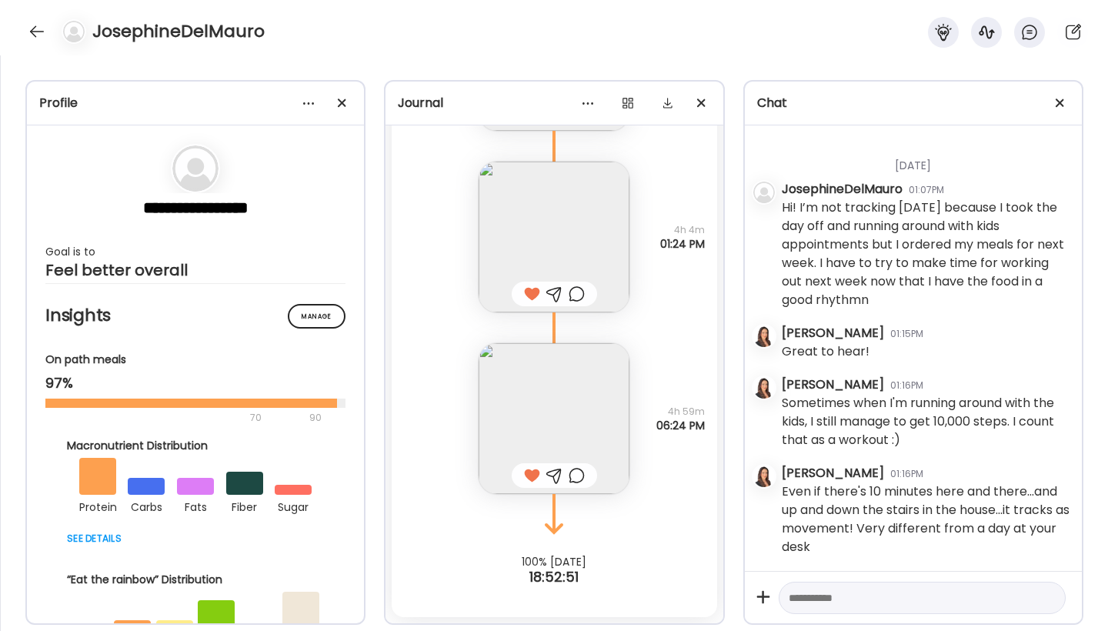
click at [722, 302] on div "[DATE] - [DATE] 16.91 fl oz Water 20 ounces 07:00 AM 5 fl oz Water Alkalize 08:…" at bounding box center [553, 396] width 337 height 542
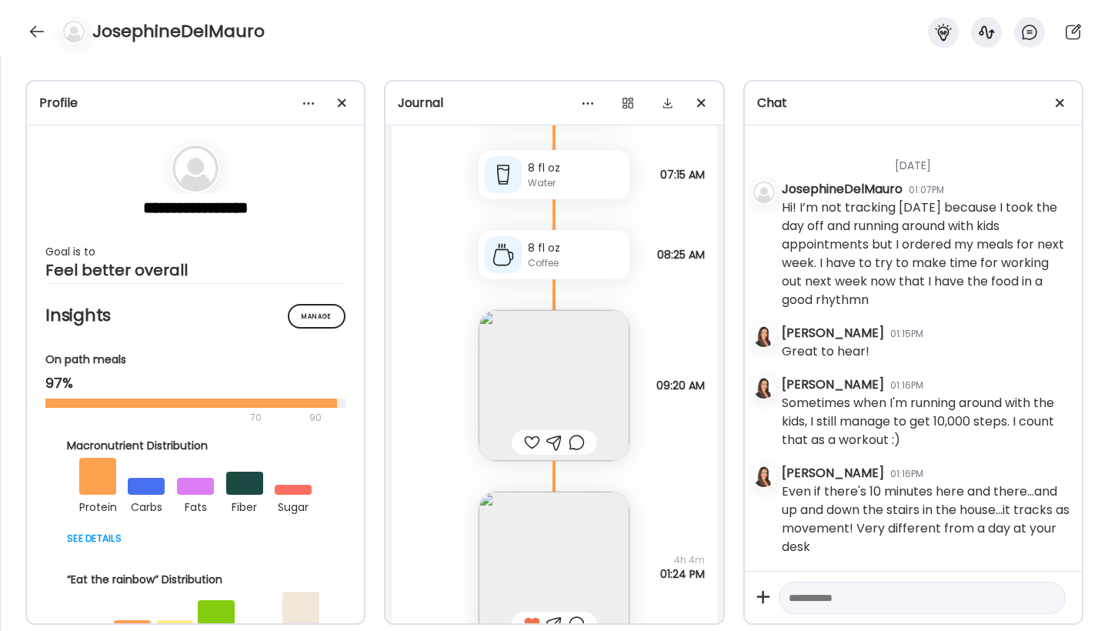
scroll to position [15478, 0]
click at [525, 438] on div at bounding box center [532, 438] width 16 height 18
click at [561, 376] on img at bounding box center [554, 380] width 151 height 151
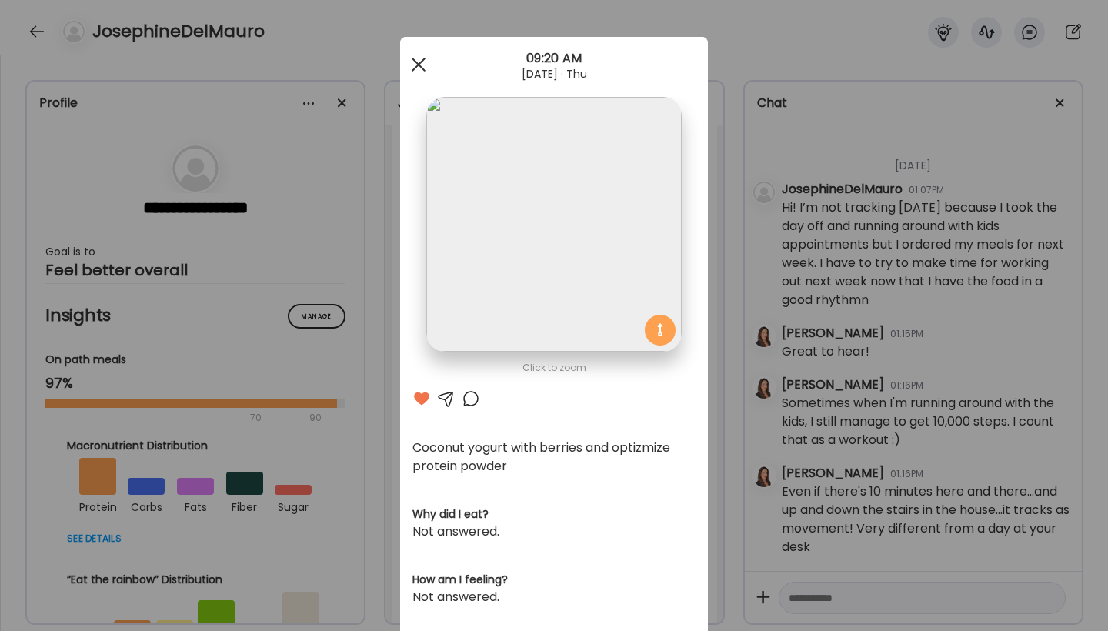
click at [413, 55] on div at bounding box center [418, 64] width 31 height 31
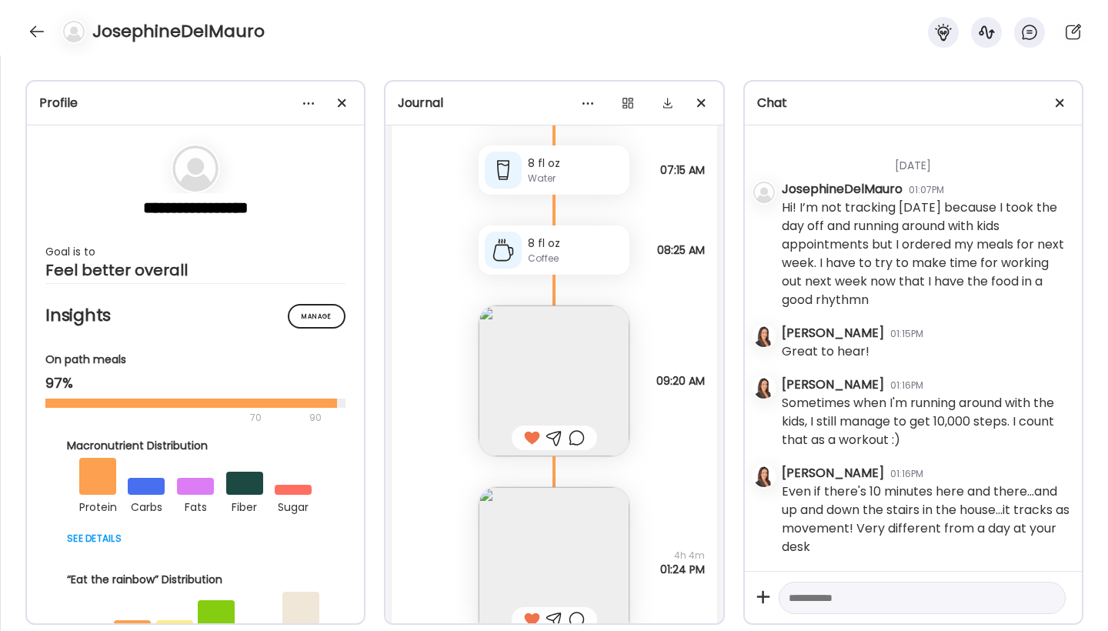
scroll to position [14967, 0]
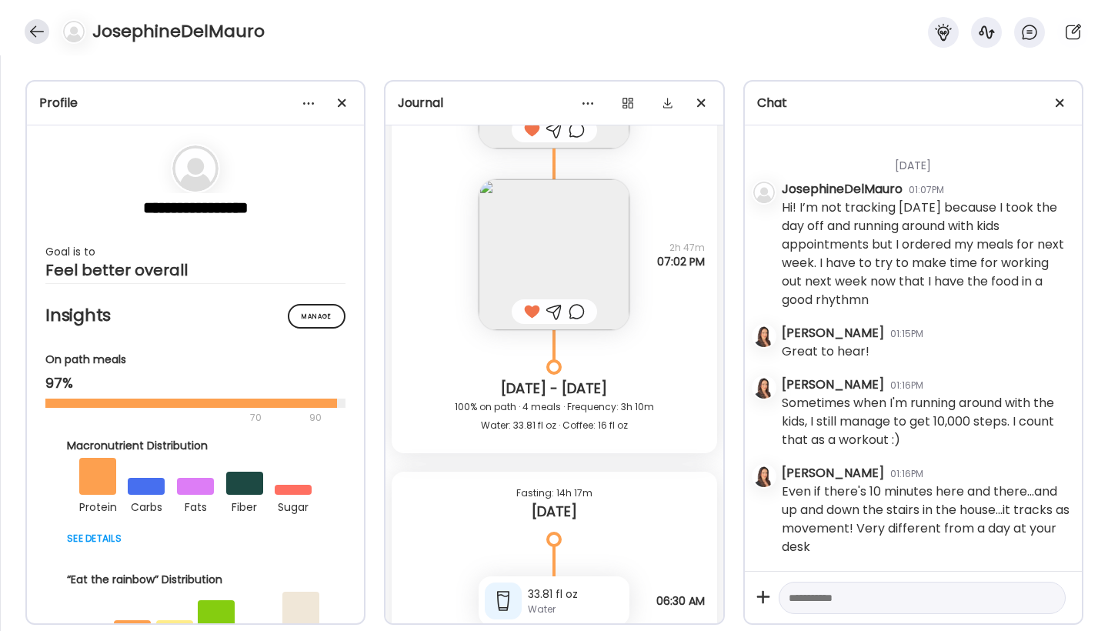
click at [38, 33] on div at bounding box center [37, 31] width 25 height 25
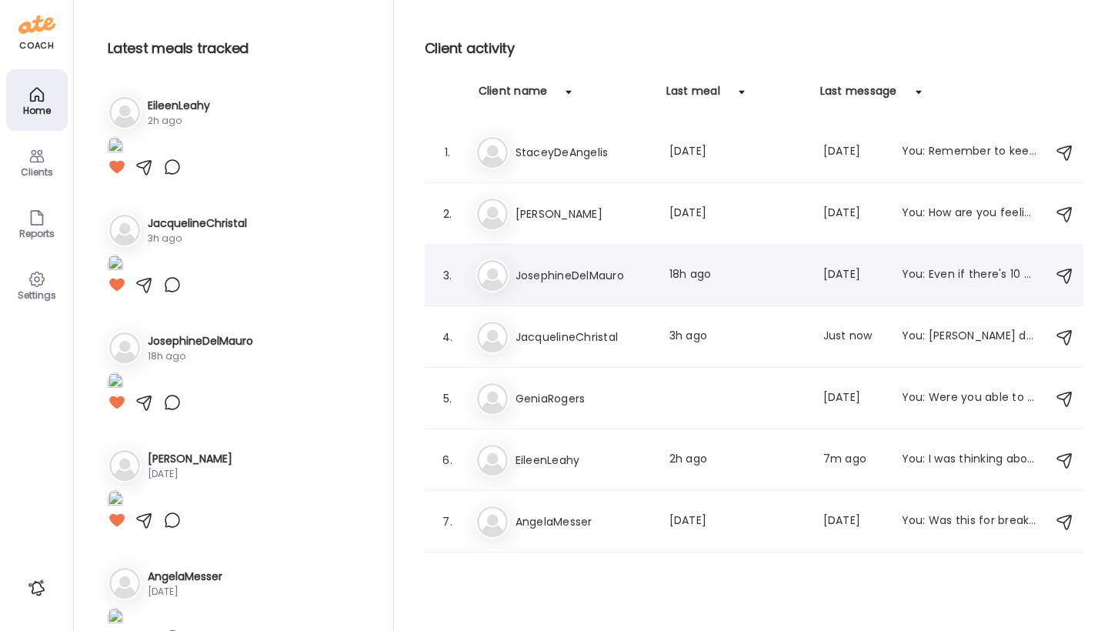
click at [494, 280] on img at bounding box center [492, 275] width 31 height 31
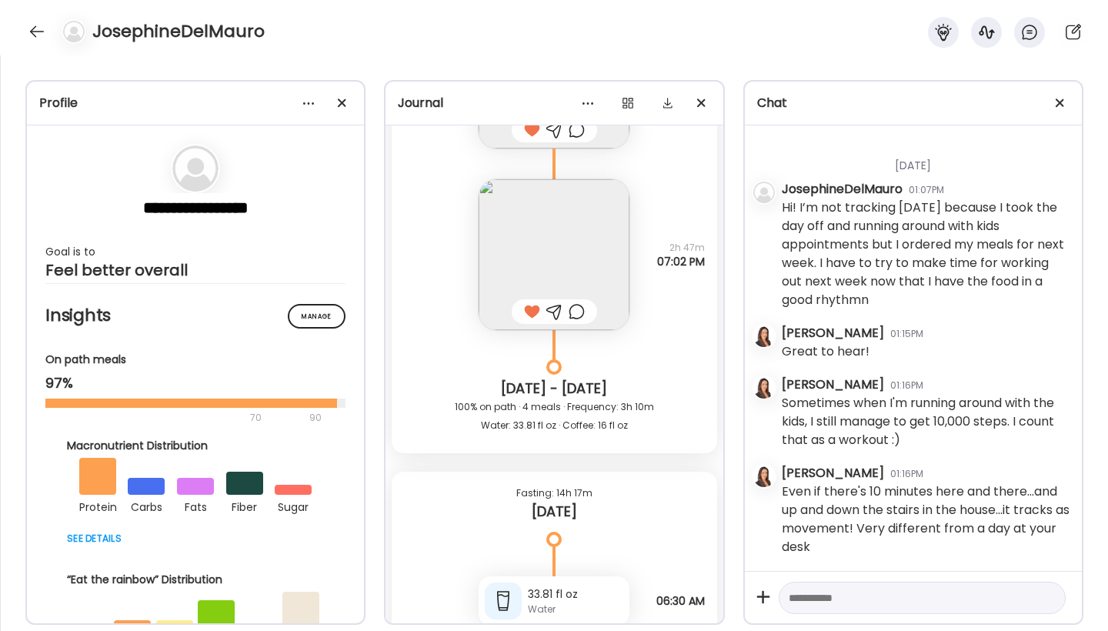
scroll to position [15717, 0]
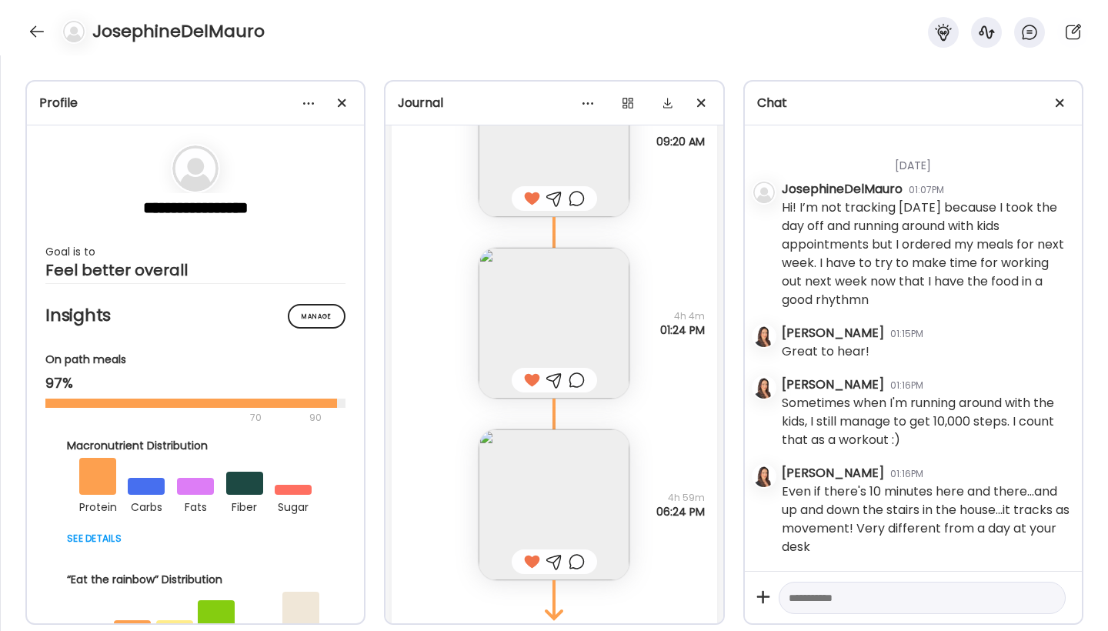
click at [926, 605] on textarea at bounding box center [908, 598] width 239 height 18
type textarea "**********"
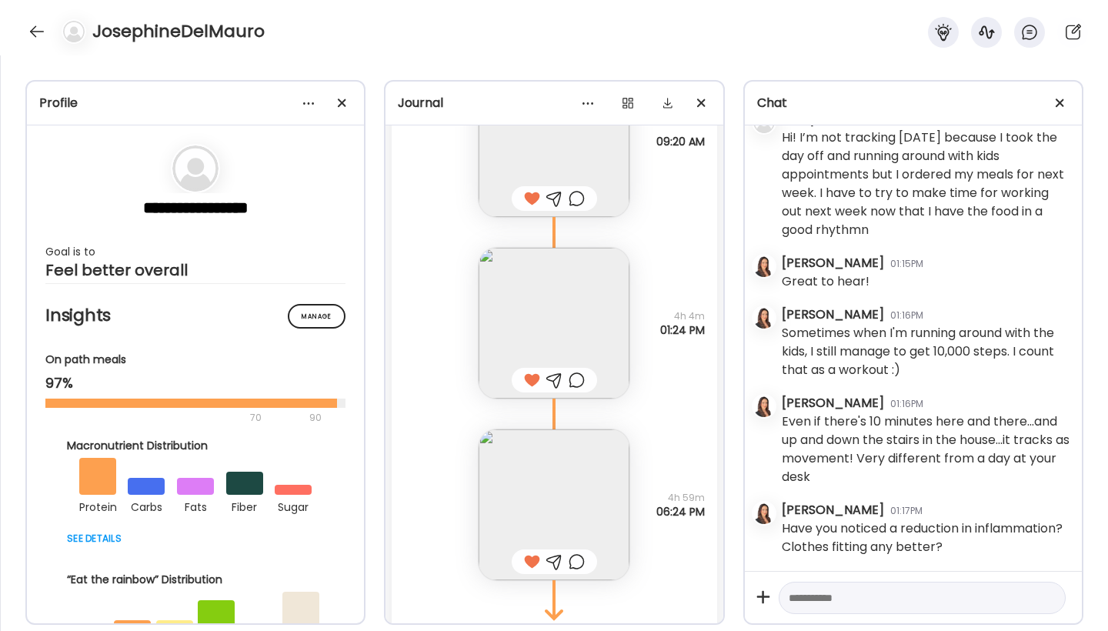
scroll to position [6222, 0]
click at [38, 33] on div at bounding box center [37, 31] width 25 height 25
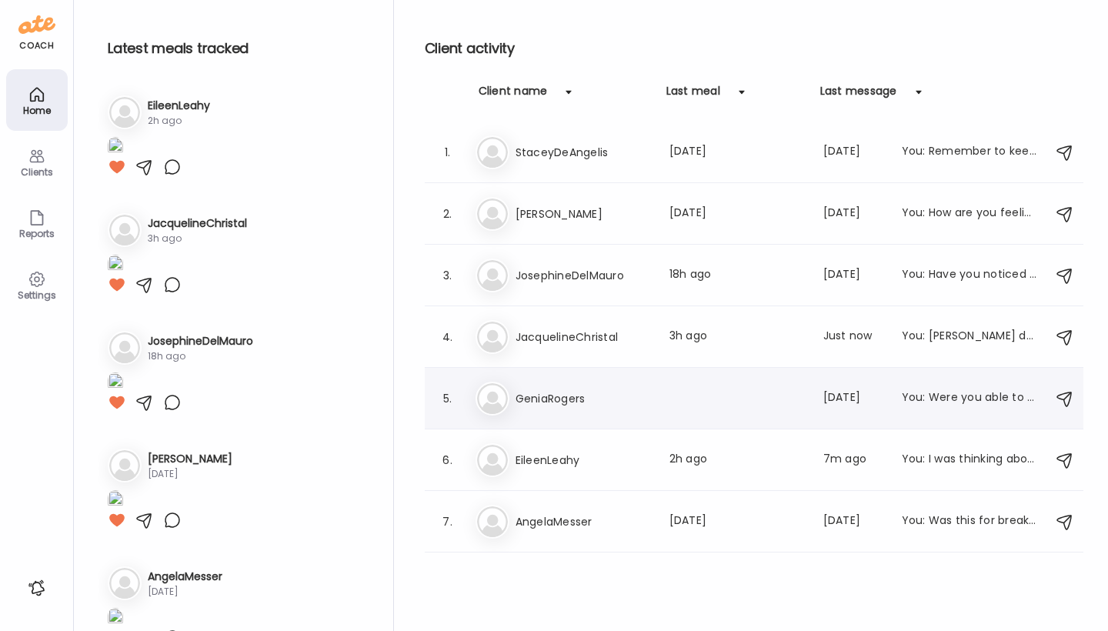
click at [501, 405] on img at bounding box center [492, 398] width 31 height 31
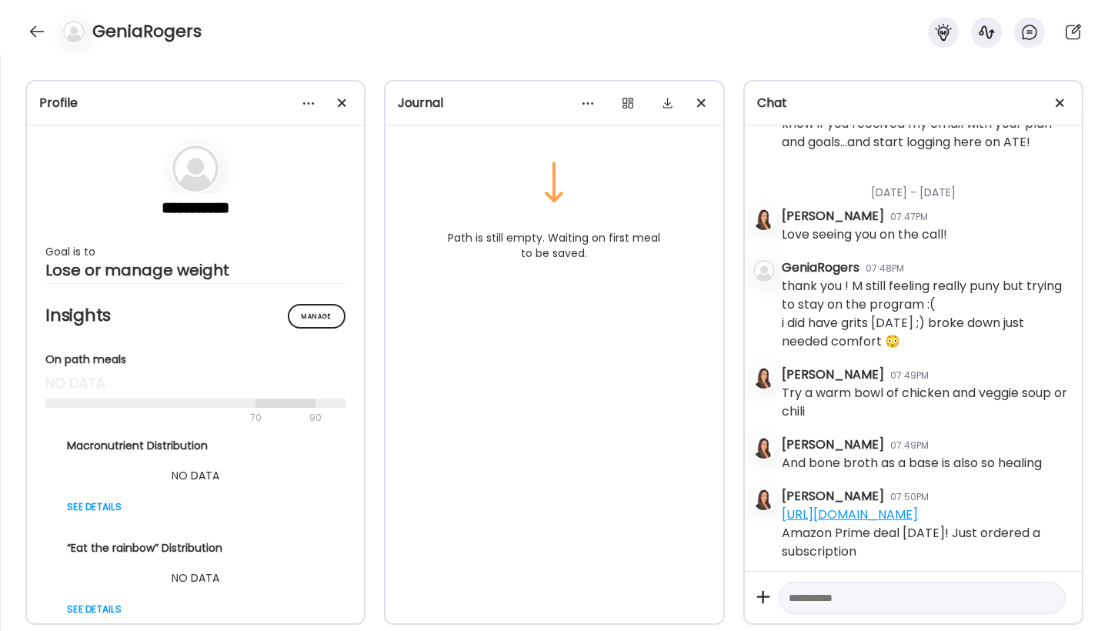
scroll to position [495, 0]
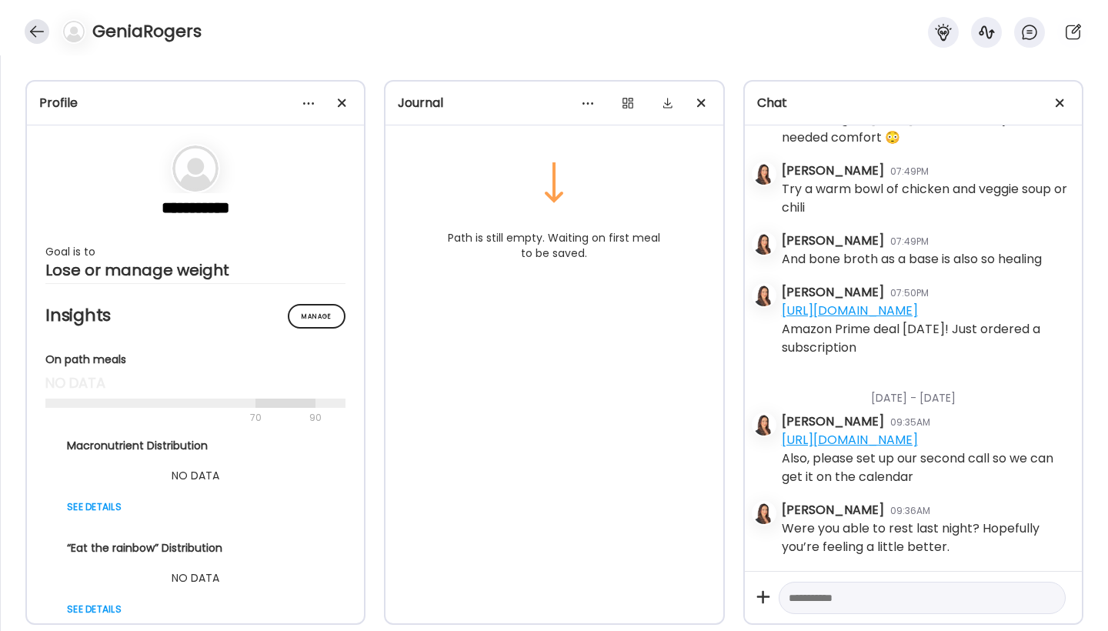
click at [42, 36] on div at bounding box center [37, 31] width 25 height 25
